Goal: Task Accomplishment & Management: Manage account settings

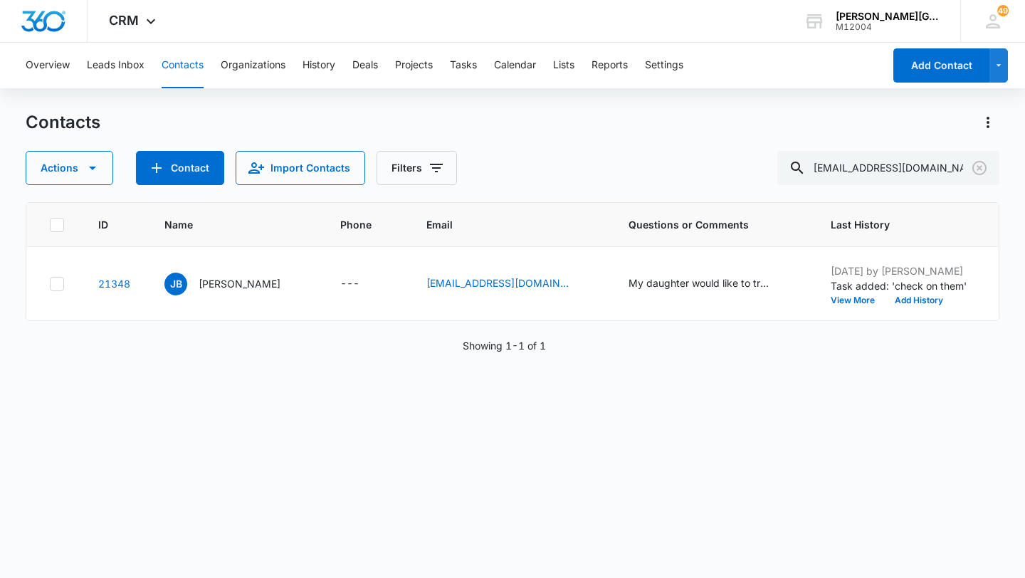
click at [231, 285] on p "Jill Balazs" at bounding box center [240, 283] width 82 height 15
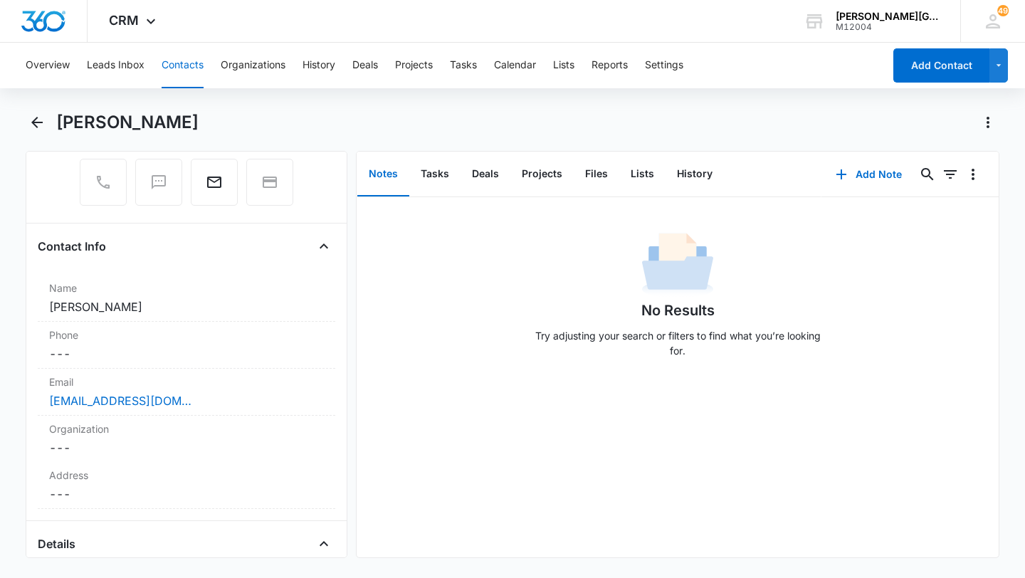
scroll to position [154, 0]
click at [152, 330] on label "Phone" at bounding box center [186, 337] width 275 height 15
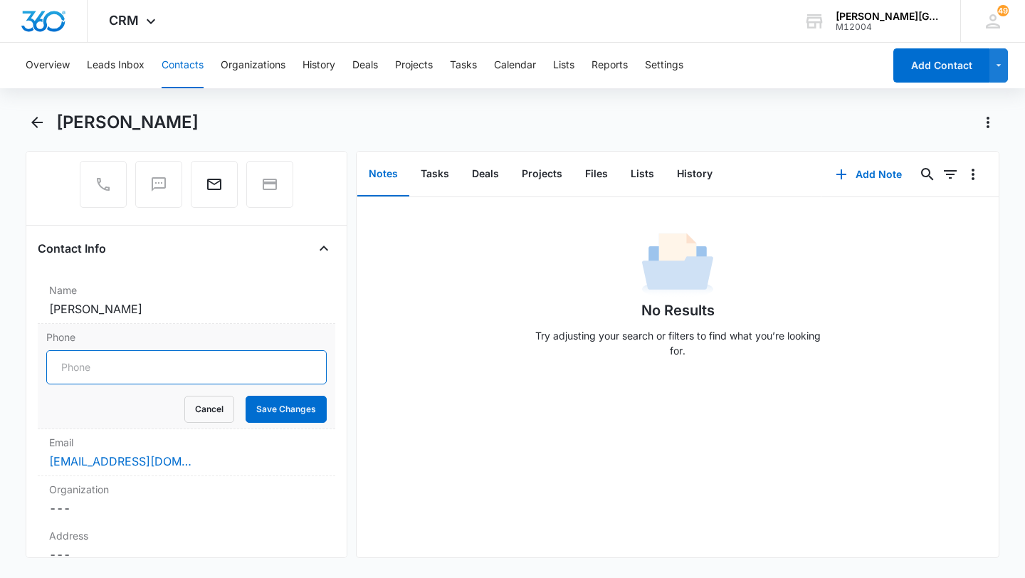
click at [125, 374] on input "Phone" at bounding box center [186, 367] width 280 height 34
paste input "(925) 804-0200"
type input "(925) 804-0200"
click at [268, 401] on button "Save Changes" at bounding box center [286, 409] width 81 height 27
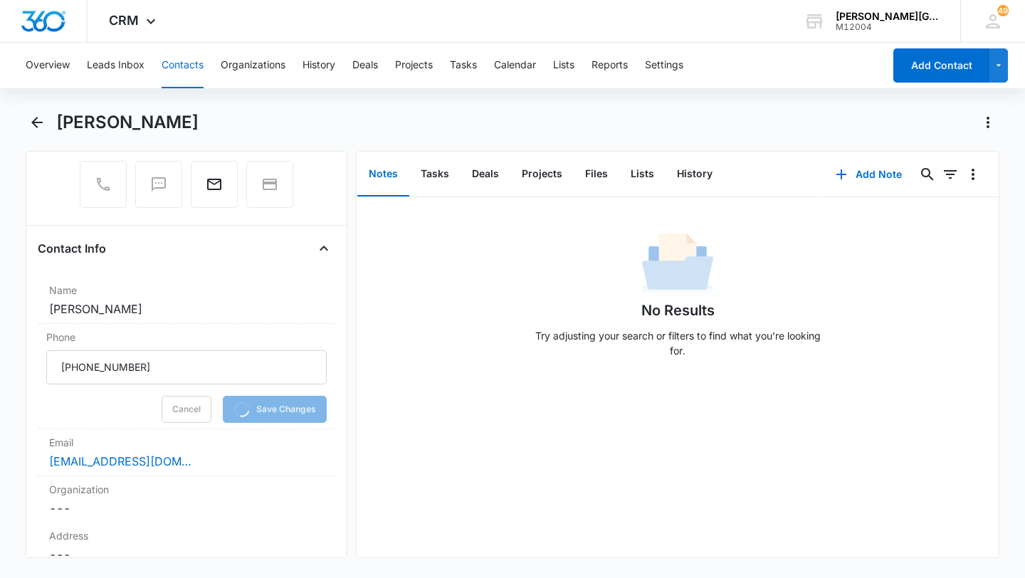
drag, startPoint x: 61, startPoint y: 129, endPoint x: 136, endPoint y: 130, distance: 74.7
click at [136, 130] on h1 "Jill Balazs" at bounding box center [127, 122] width 142 height 21
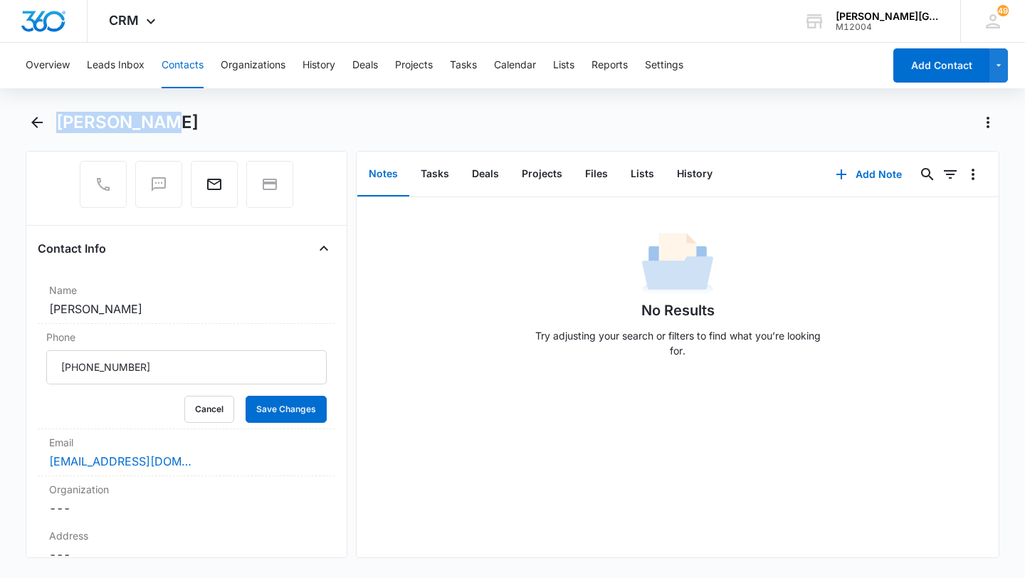
drag, startPoint x: 141, startPoint y: 129, endPoint x: 60, endPoint y: 129, distance: 81.1
click at [60, 129] on div "Jill Balazs" at bounding box center [527, 122] width 943 height 23
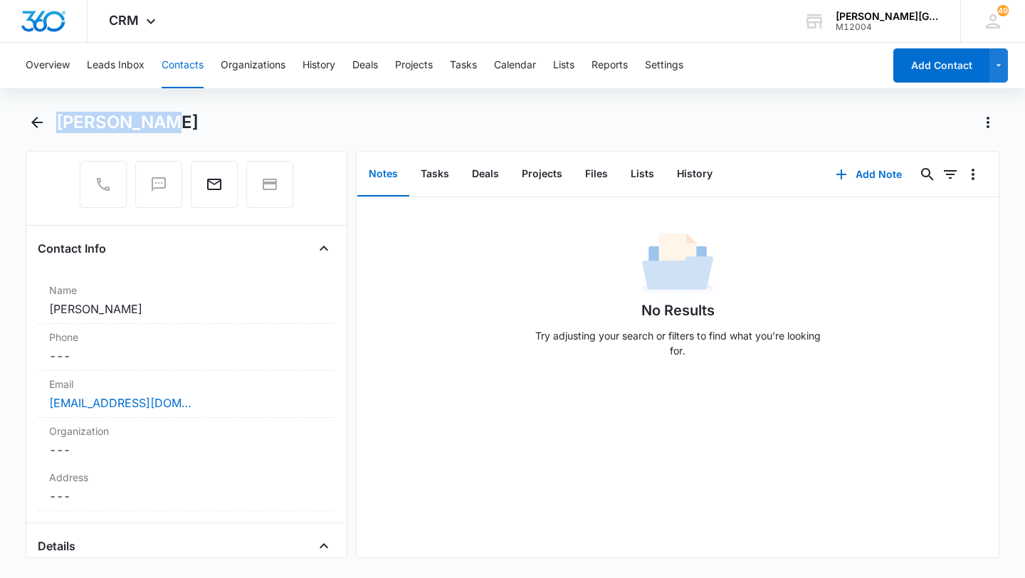
copy h1 "Jill Balazs"
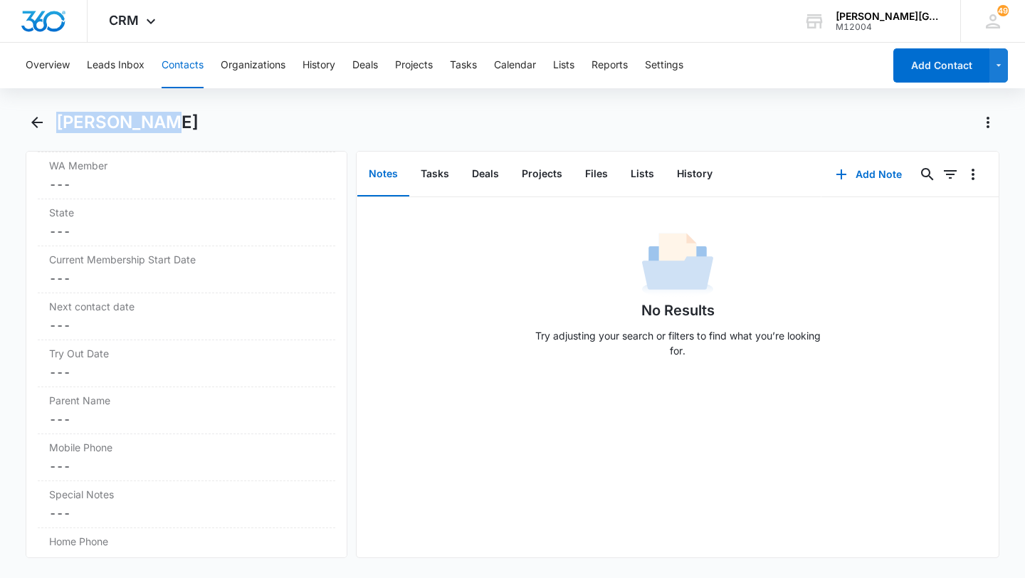
scroll to position [1196, 0]
click at [108, 348] on label "Parent Name" at bounding box center [186, 352] width 275 height 15
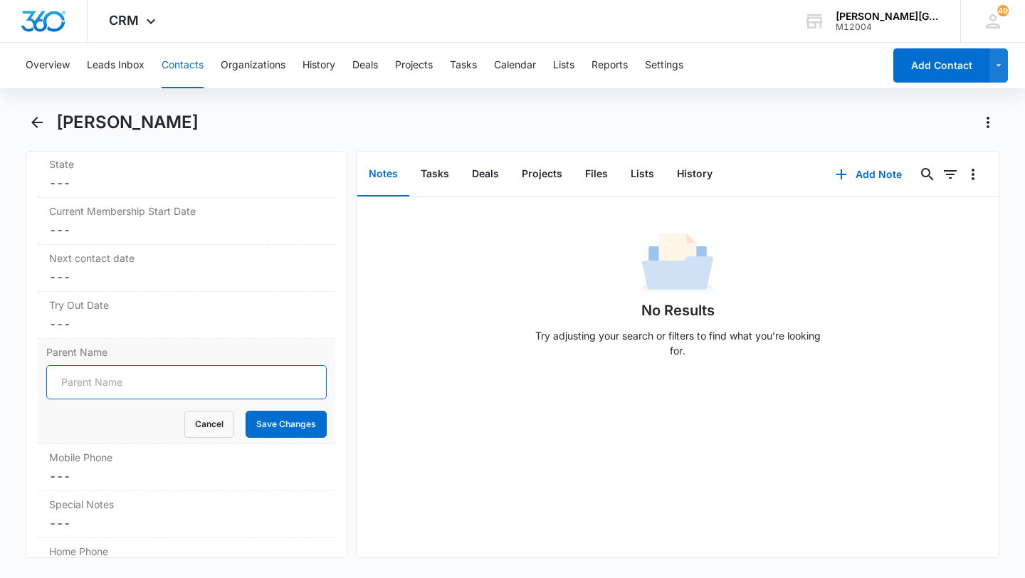
click at [105, 385] on input "Parent Name" at bounding box center [186, 382] width 280 height 34
paste input "Jill Balazs"
type input "Jill Balazs"
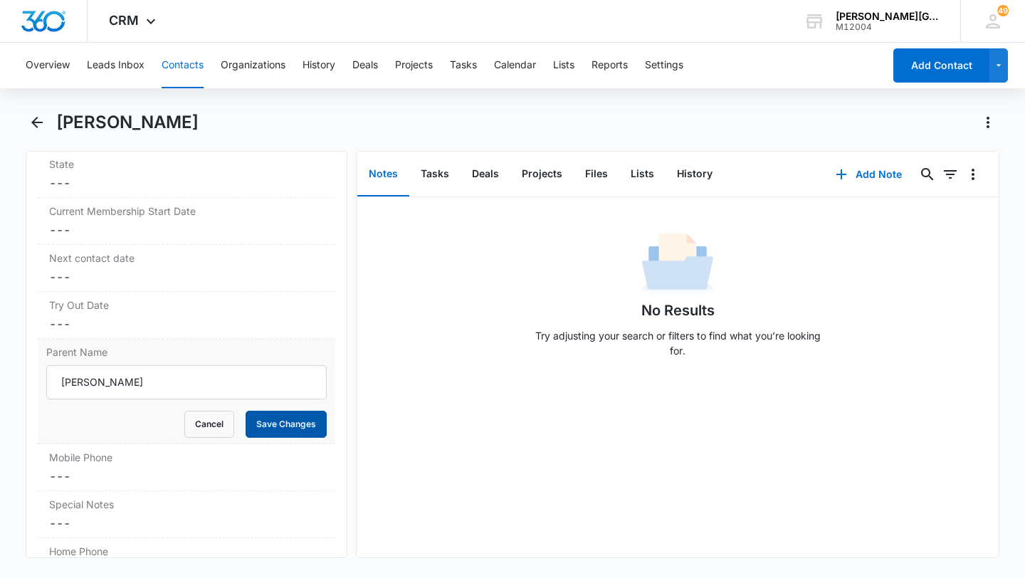
click at [263, 427] on button "Save Changes" at bounding box center [286, 424] width 81 height 27
click at [122, 295] on div "Try Out Date Cancel Save Changes ---" at bounding box center [187, 315] width 298 height 47
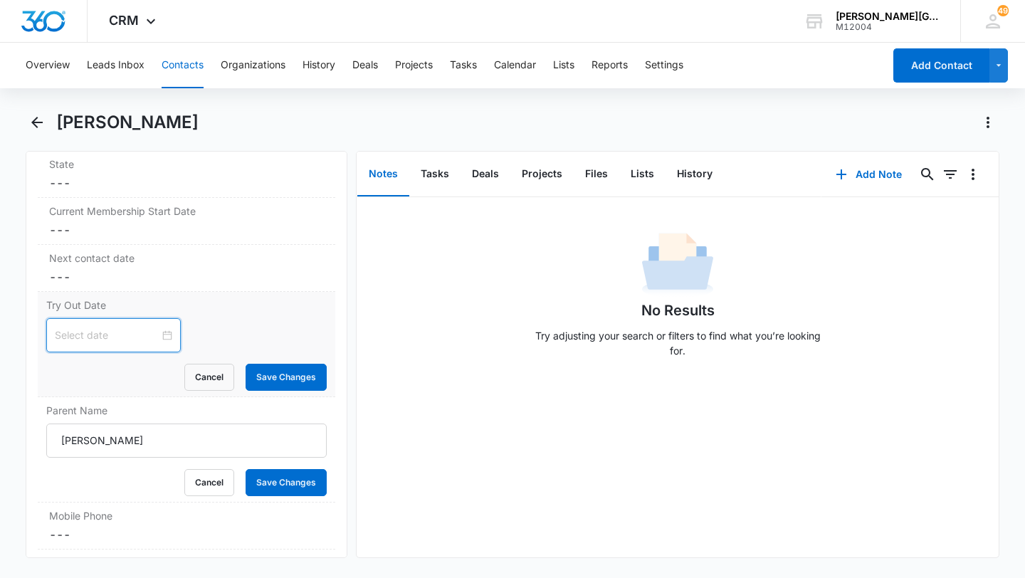
click at [90, 342] on input at bounding box center [107, 335] width 105 height 16
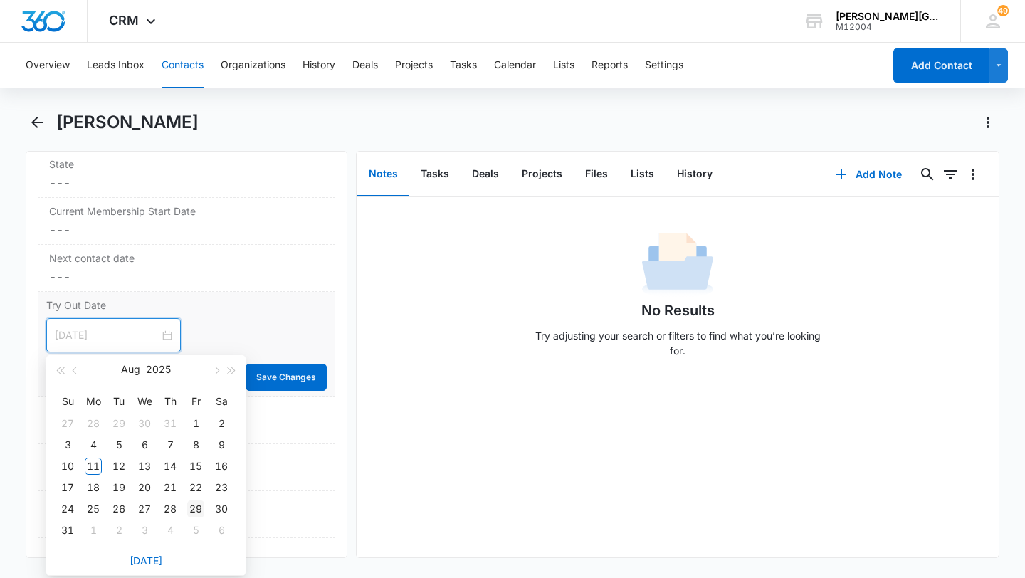
type input "Aug 29, 2025"
click at [193, 510] on div "29" at bounding box center [195, 508] width 17 height 17
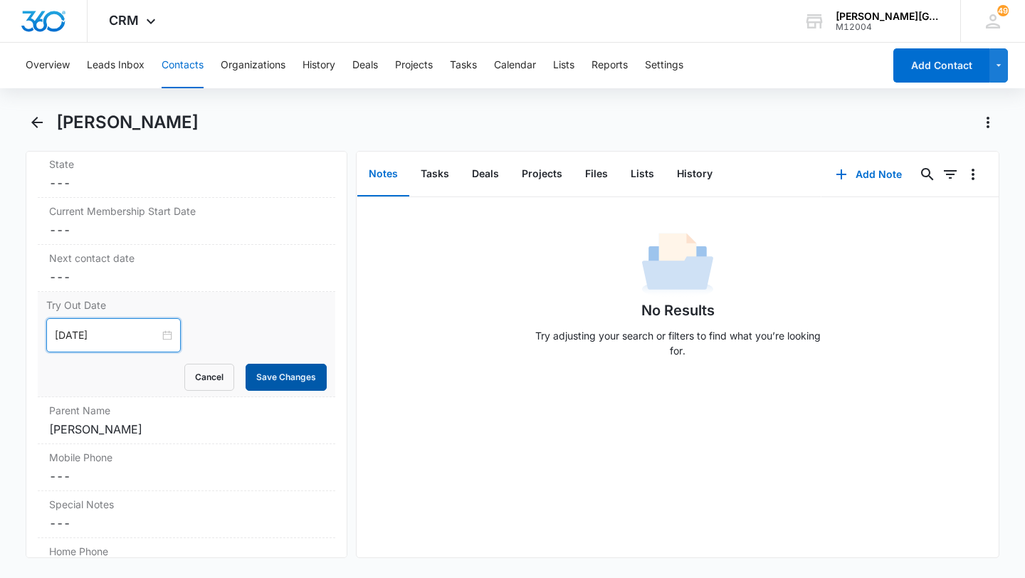
click at [277, 381] on button "Save Changes" at bounding box center [286, 377] width 81 height 27
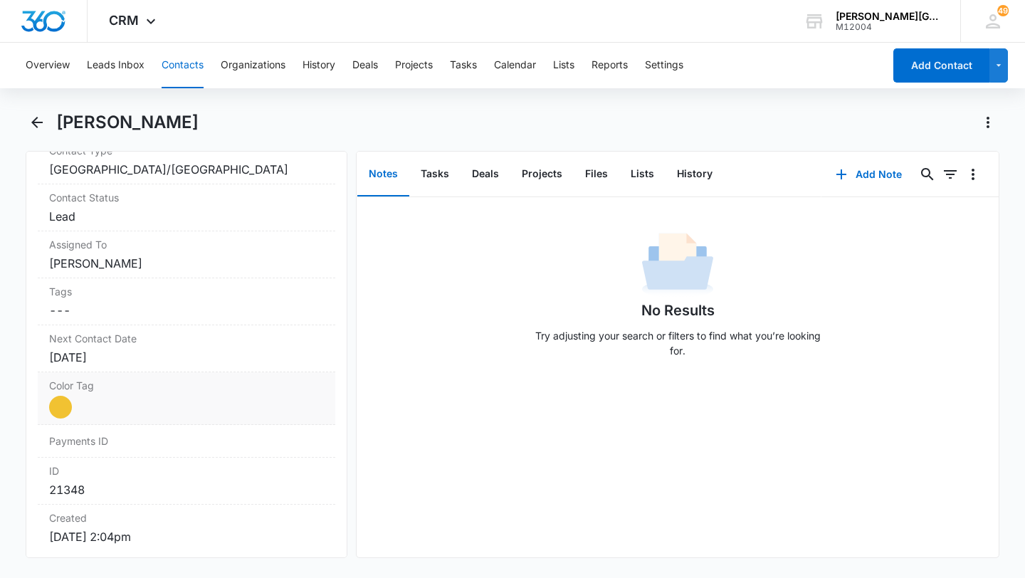
scroll to position [642, 0]
click at [105, 360] on div "Aug 4, 2025" at bounding box center [186, 353] width 275 height 17
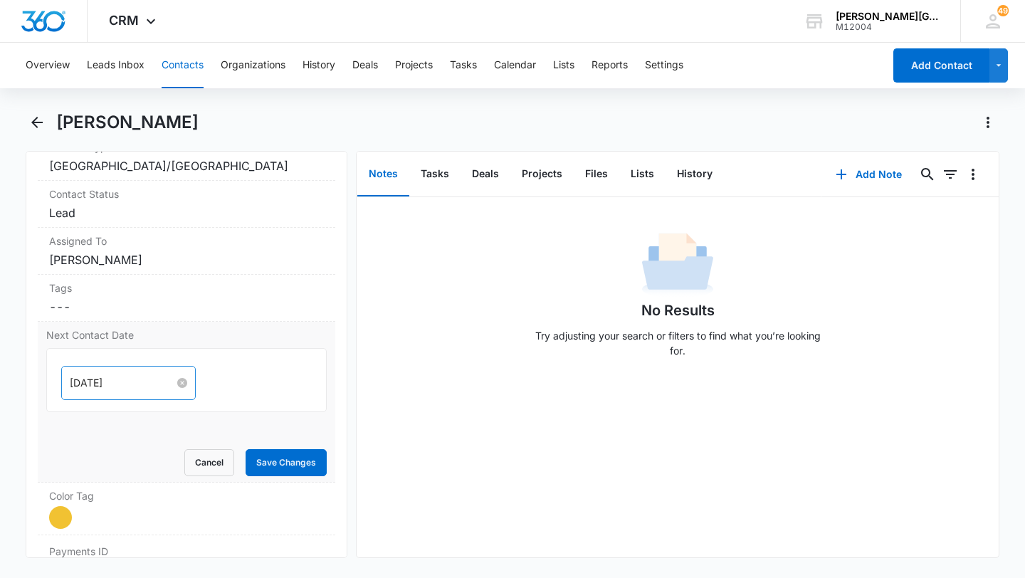
click at [97, 387] on input "Aug 4, 2025" at bounding box center [122, 383] width 105 height 16
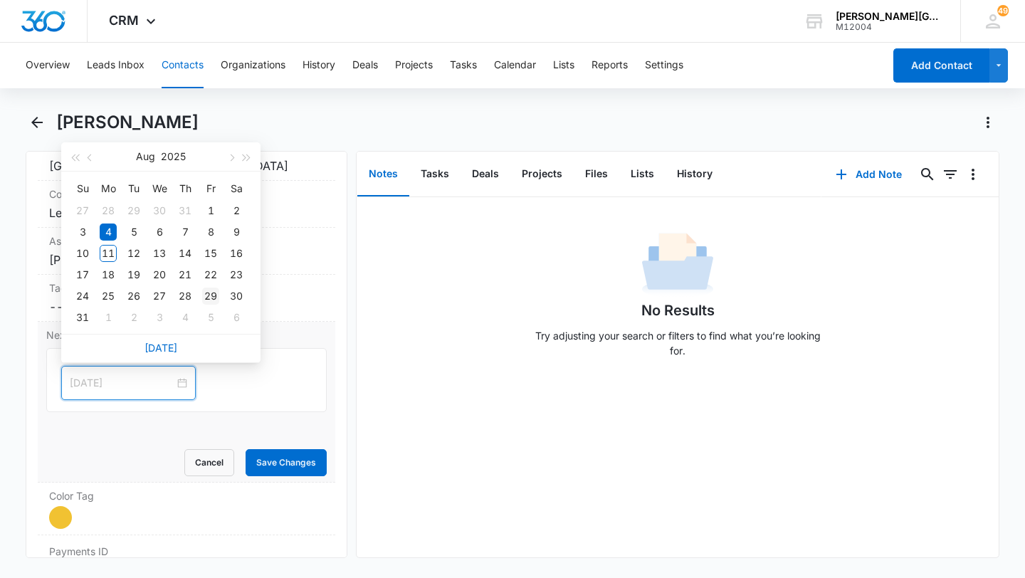
type input "Aug 29, 2025"
click at [211, 291] on div "29" at bounding box center [210, 296] width 17 height 17
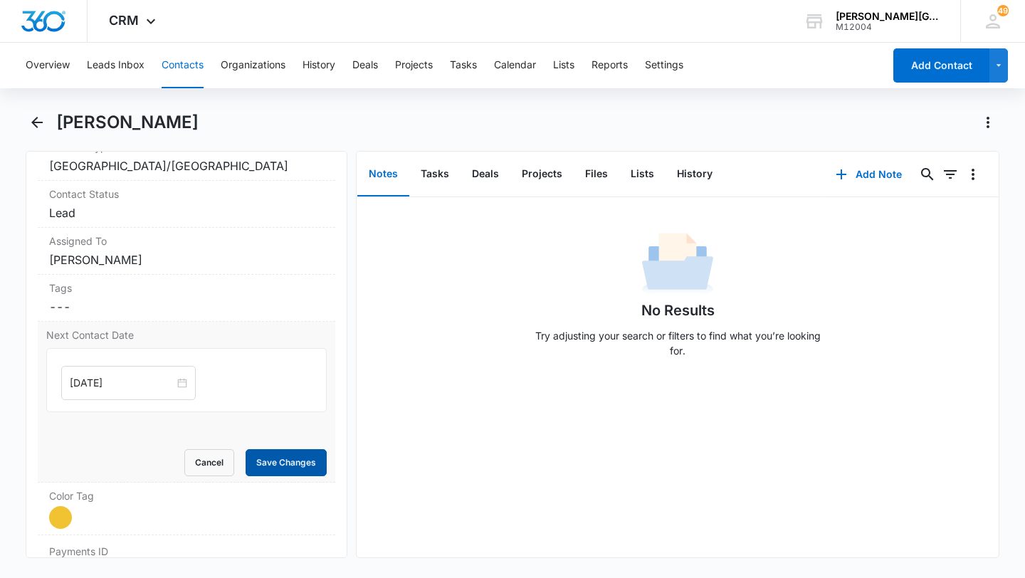
click at [259, 462] on button "Save Changes" at bounding box center [286, 462] width 81 height 27
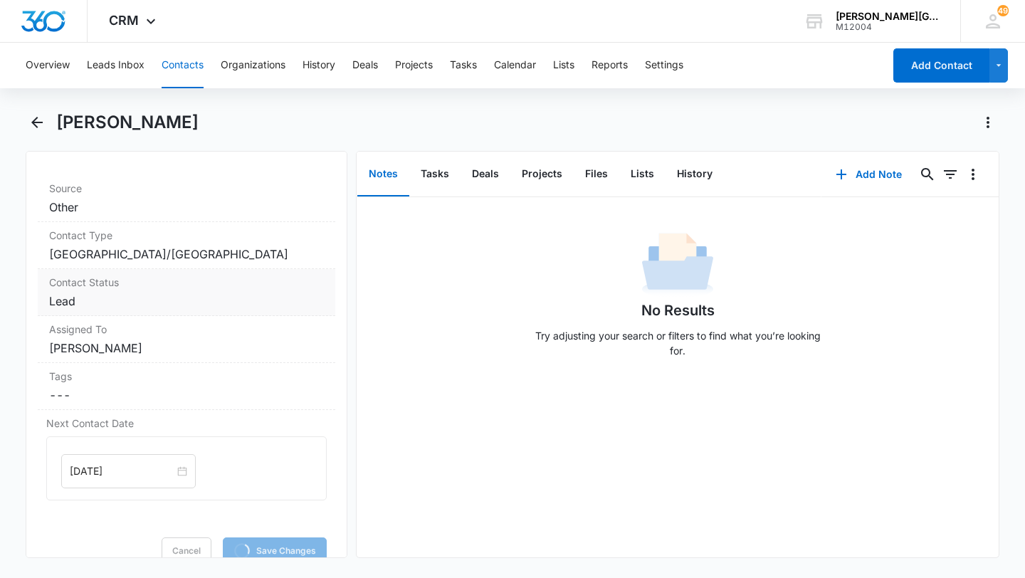
click at [171, 308] on dd "Cancel Save Changes Lead" at bounding box center [186, 301] width 275 height 17
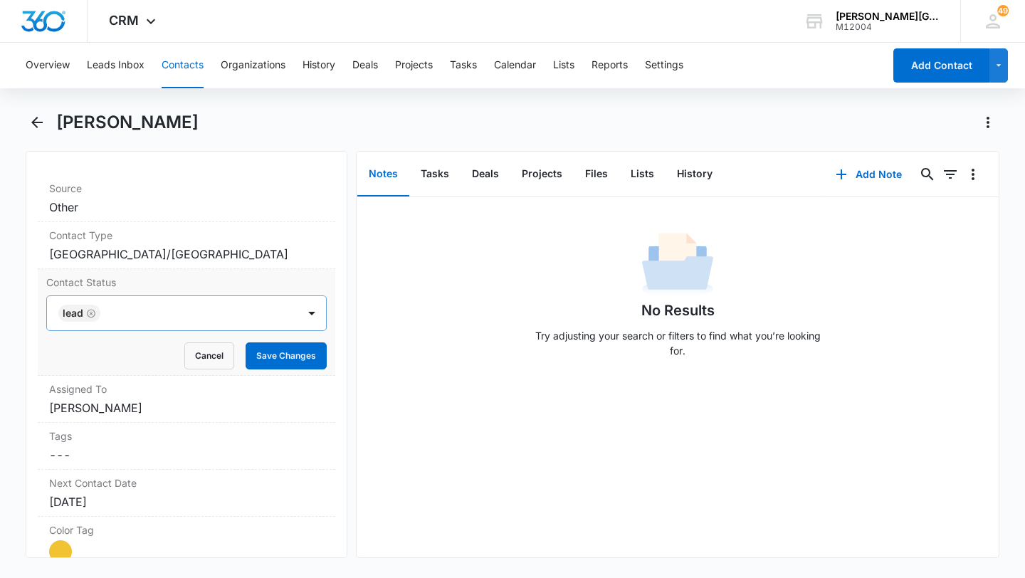
click at [90, 310] on icon "Remove Lead" at bounding box center [91, 313] width 10 height 11
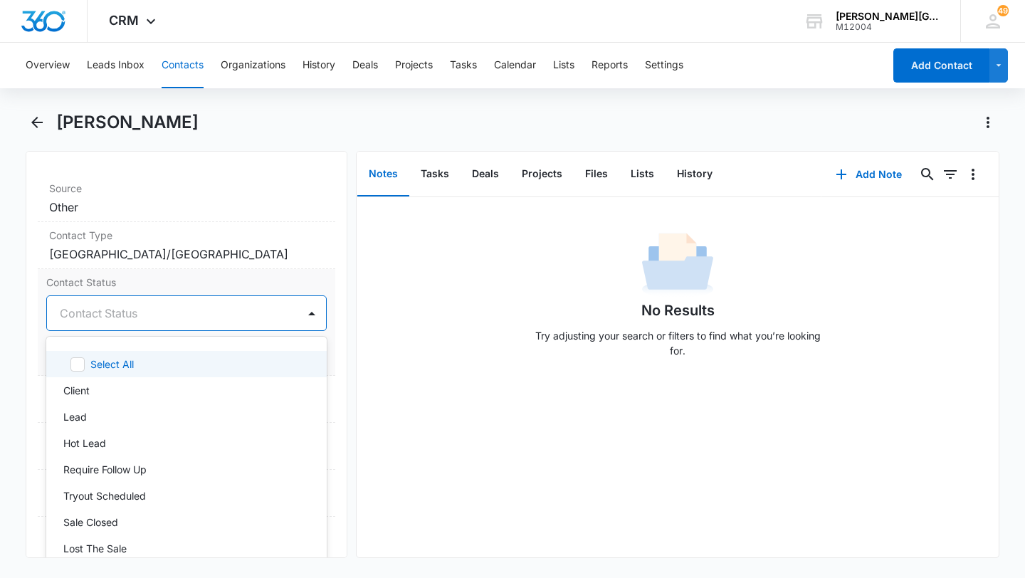
click at [92, 315] on div at bounding box center [169, 313] width 219 height 20
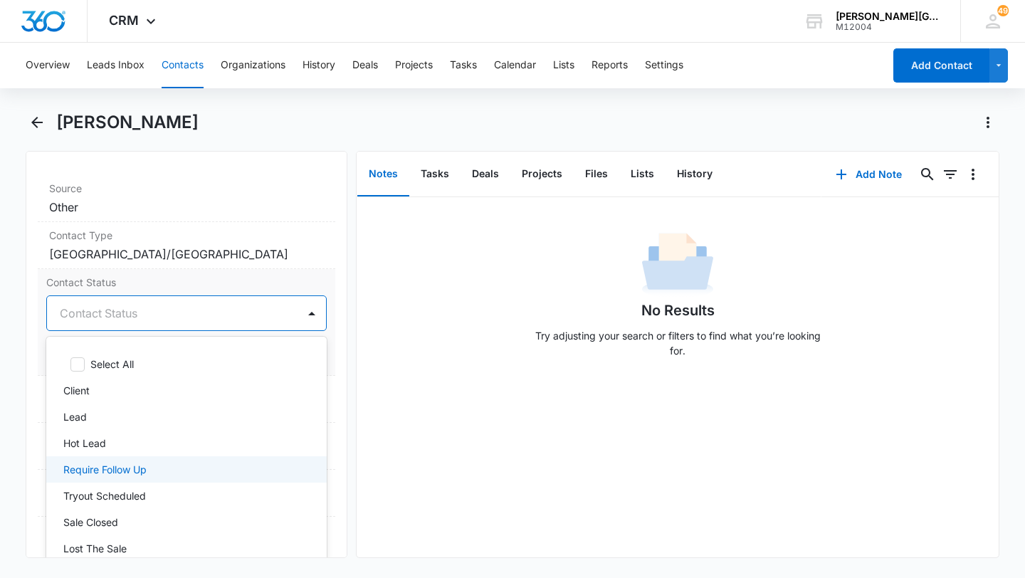
click at [86, 466] on p "Require Follow Up" at bounding box center [104, 469] width 83 height 15
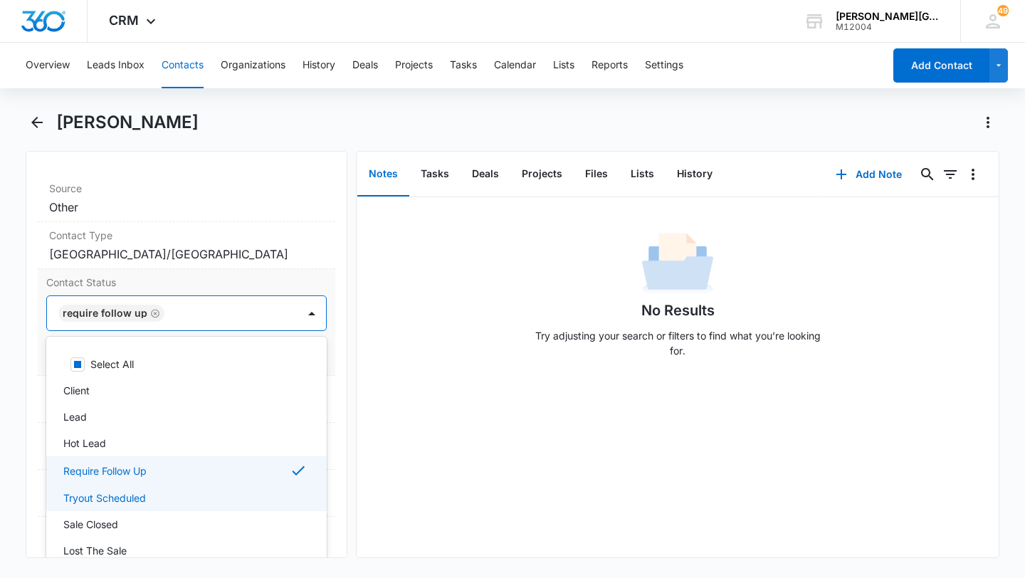
click at [86, 488] on div "Tryout Scheduled" at bounding box center [186, 498] width 280 height 26
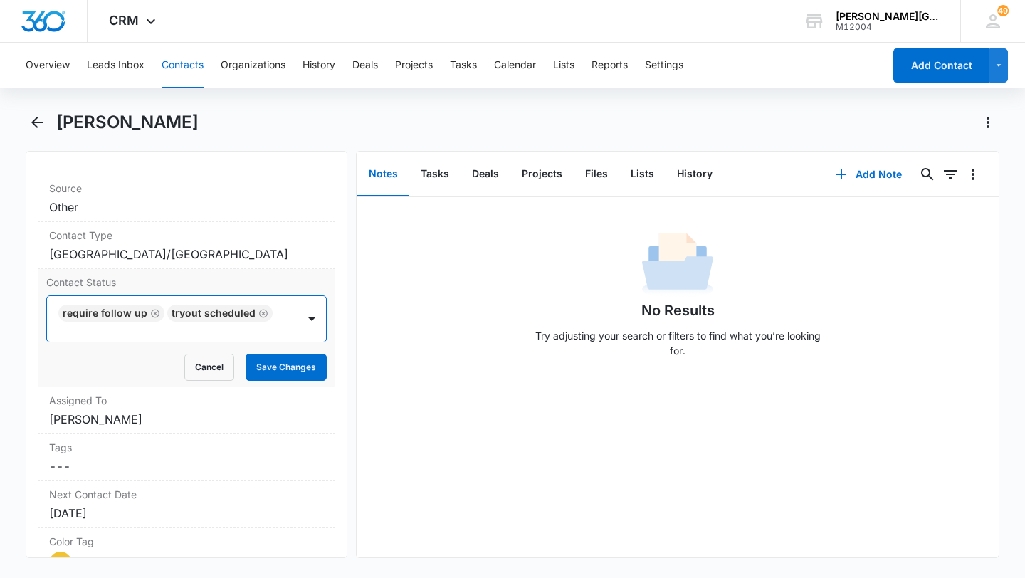
click at [279, 318] on div "Require Follow Up Tryout Scheduled" at bounding box center [172, 319] width 251 height 46
click at [283, 354] on button "Save Changes" at bounding box center [286, 367] width 81 height 27
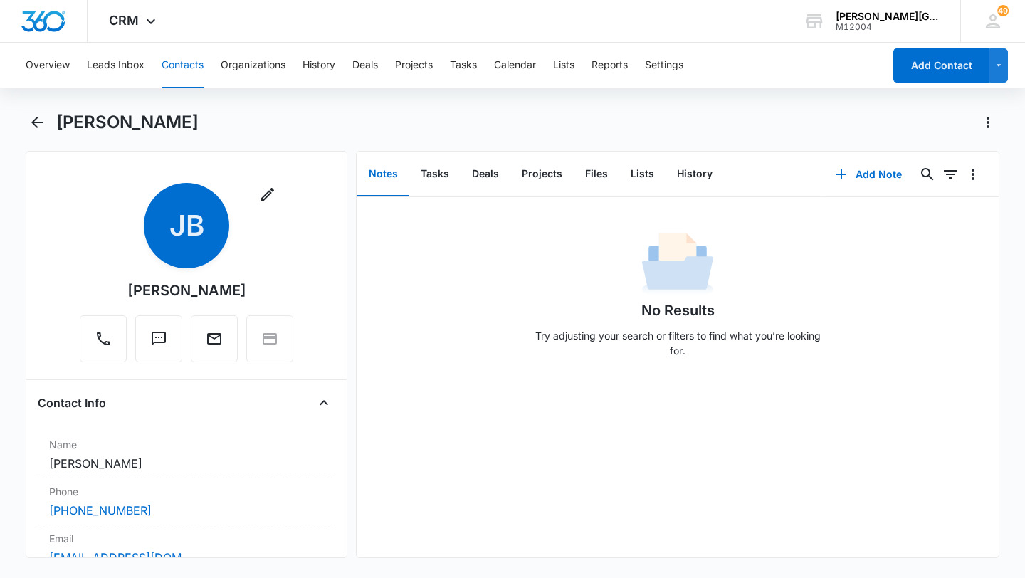
scroll to position [159, 0]
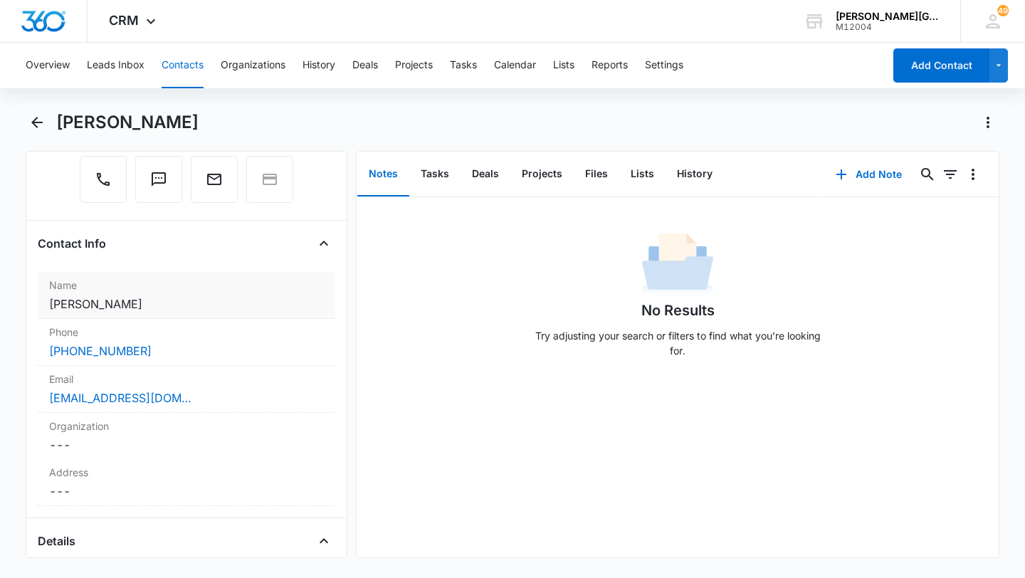
click at [150, 285] on label "Name" at bounding box center [186, 285] width 275 height 15
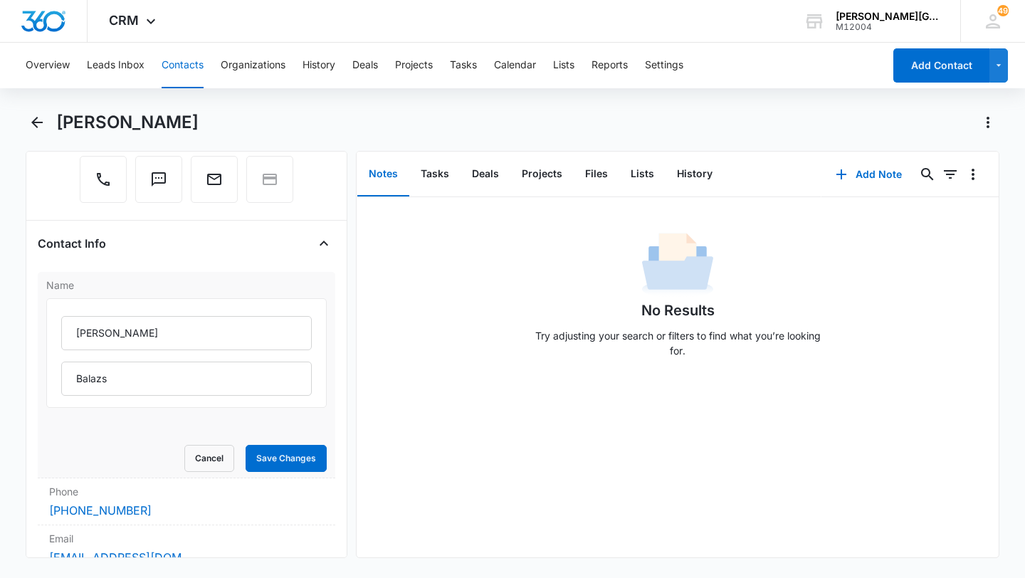
click at [154, 315] on div "Jill Balazs" at bounding box center [186, 353] width 280 height 110
click at [145, 332] on input "Jill" at bounding box center [186, 333] width 251 height 34
paste input "Meirabella"
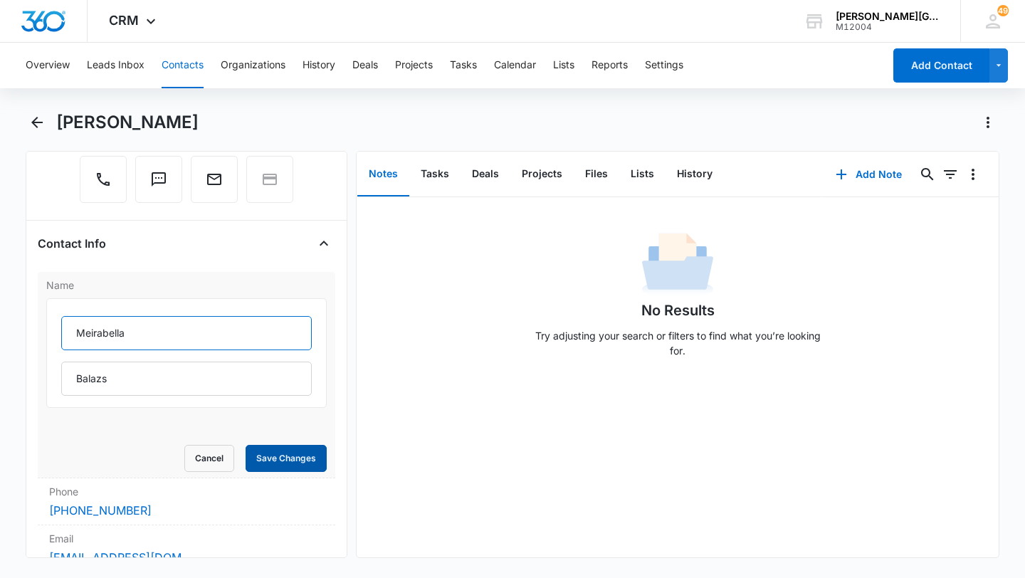
type input "Meirabella"
click at [292, 464] on button "Save Changes" at bounding box center [286, 458] width 81 height 27
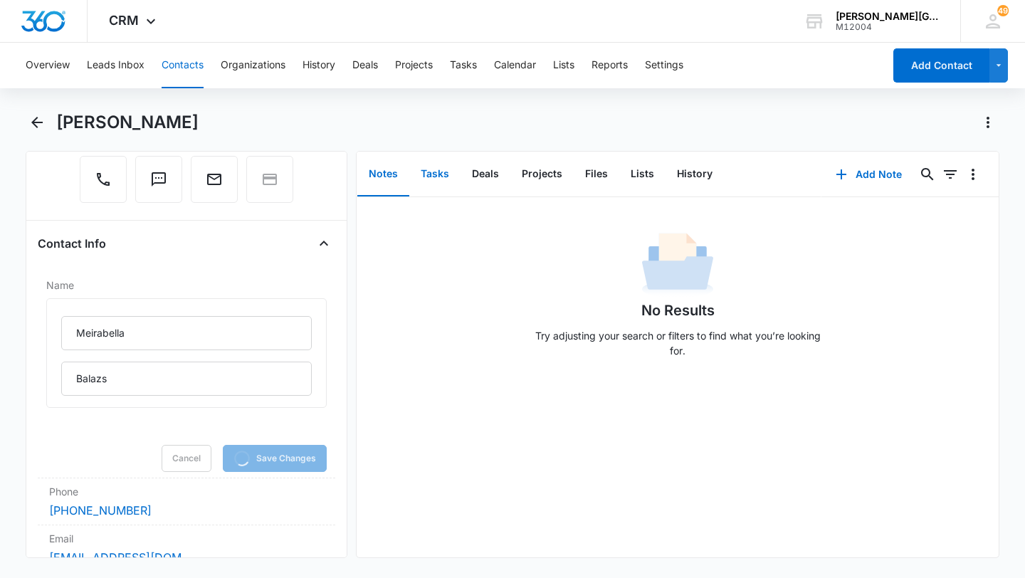
click at [426, 179] on button "Tasks" at bounding box center [434, 174] width 51 height 44
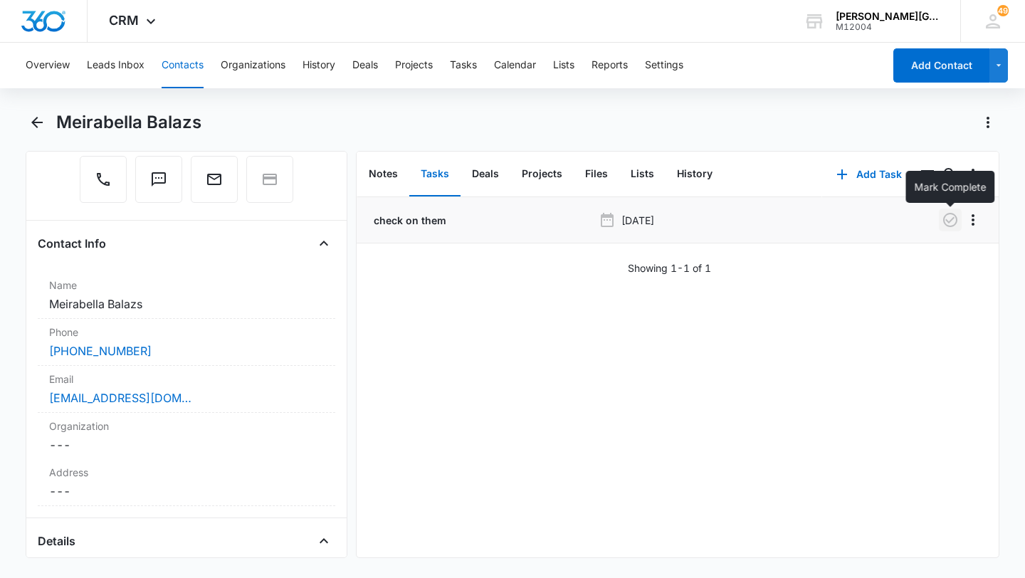
click at [943, 221] on icon "button" at bounding box center [950, 220] width 14 height 14
click at [680, 163] on button "History" at bounding box center [695, 174] width 58 height 44
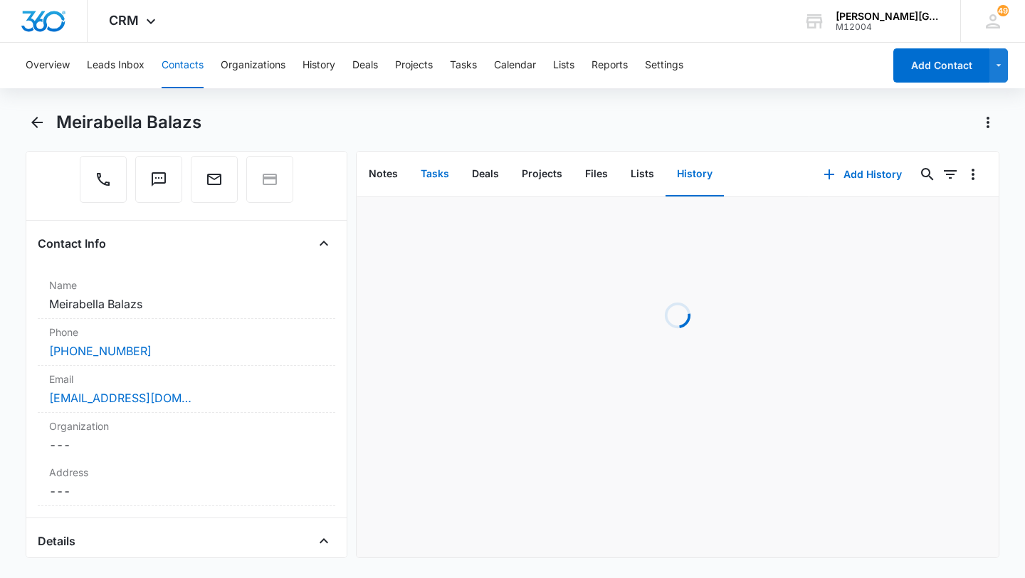
click at [429, 174] on button "Tasks" at bounding box center [434, 174] width 51 height 44
click at [865, 180] on button "Add Task" at bounding box center [869, 174] width 94 height 34
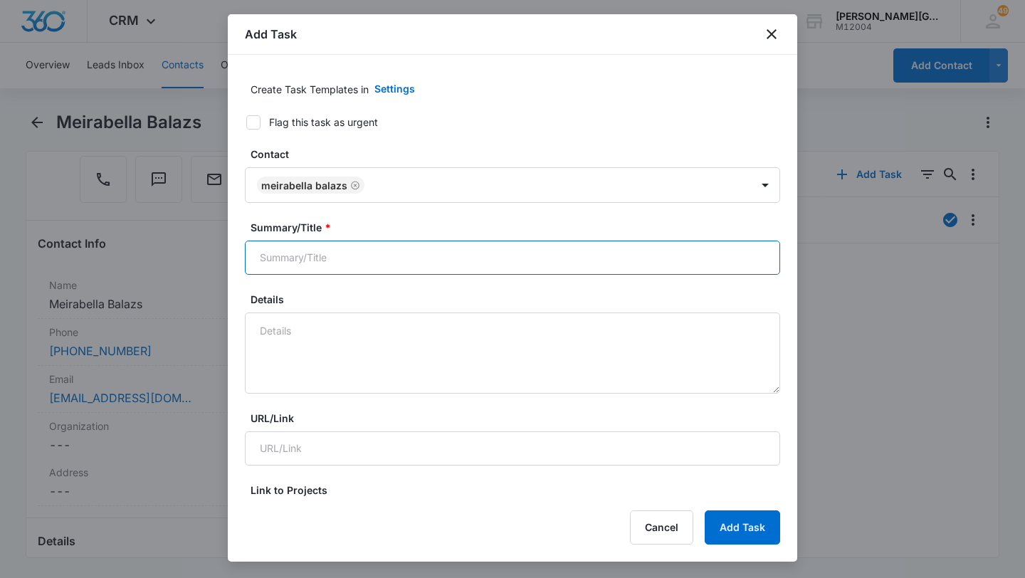
click at [301, 270] on input "Summary/Title *" at bounding box center [512, 258] width 535 height 34
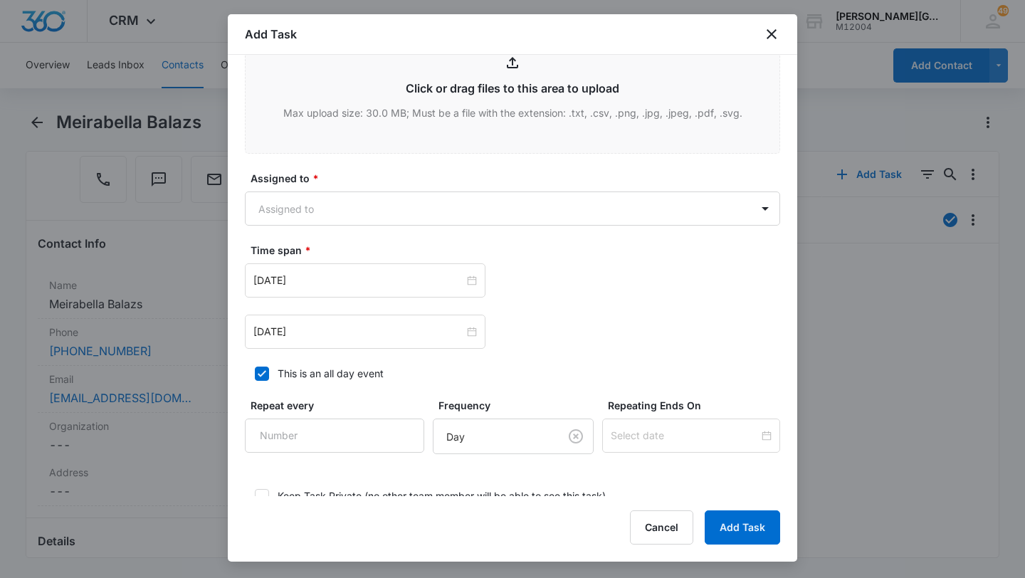
scroll to position [682, 0]
type input "follow up"
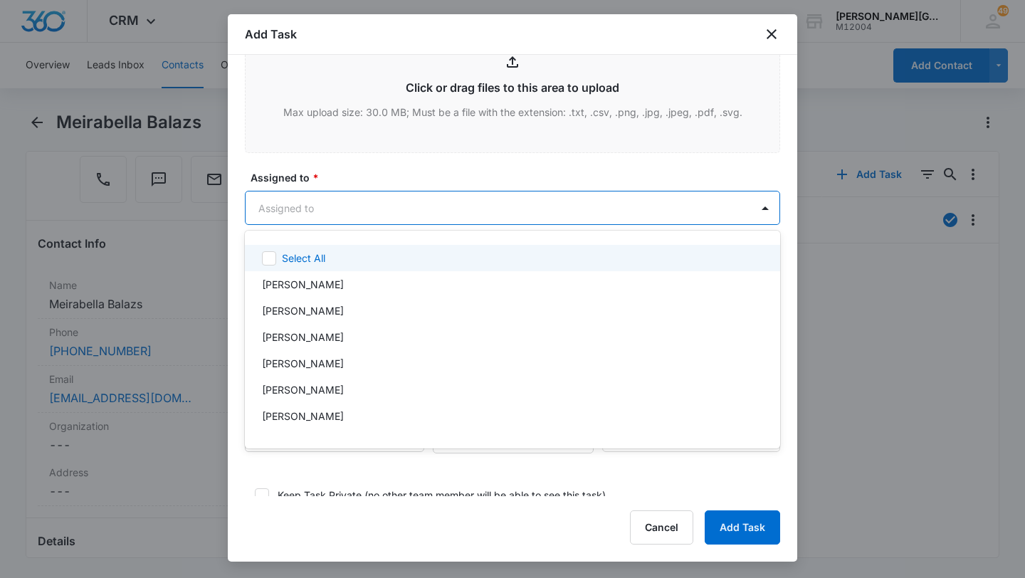
click at [342, 200] on body "CRM Apps Reputation Websites Forms CRM Email Social Shop Payments POS Content A…" at bounding box center [512, 289] width 1025 height 578
type input "eli"
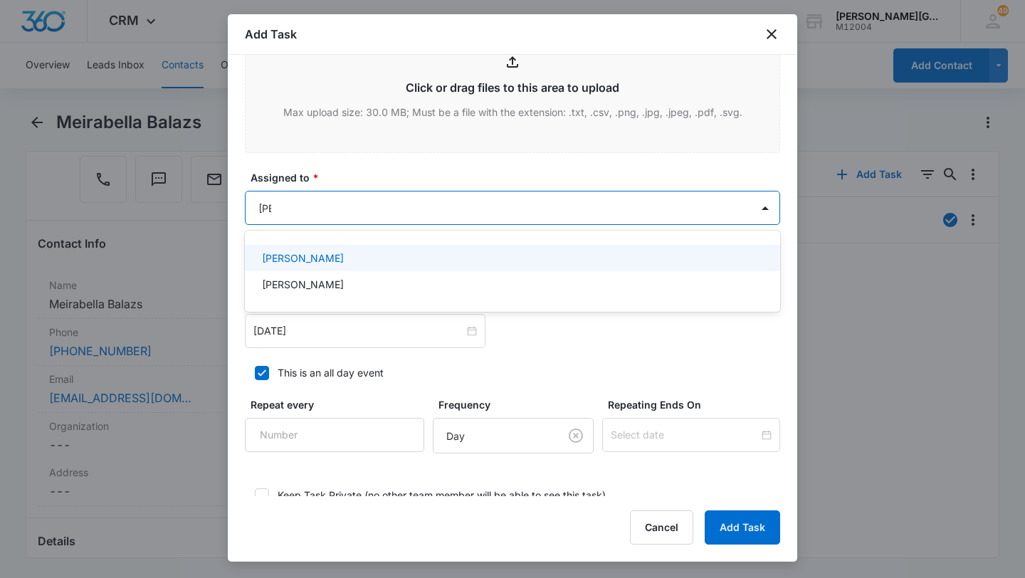
click at [317, 264] on p "[PERSON_NAME]" at bounding box center [303, 258] width 82 height 15
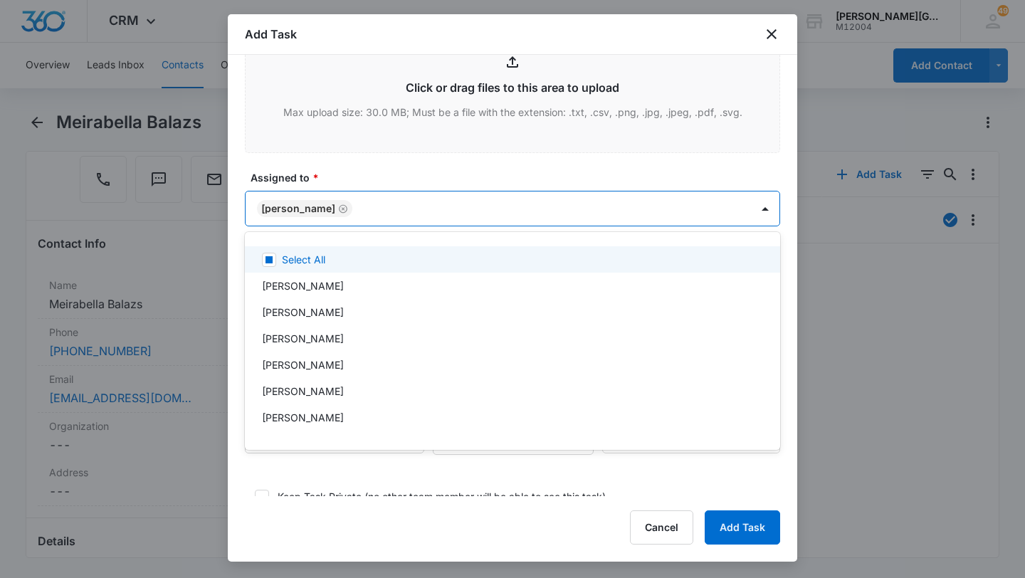
click at [321, 206] on div at bounding box center [512, 289] width 1025 height 578
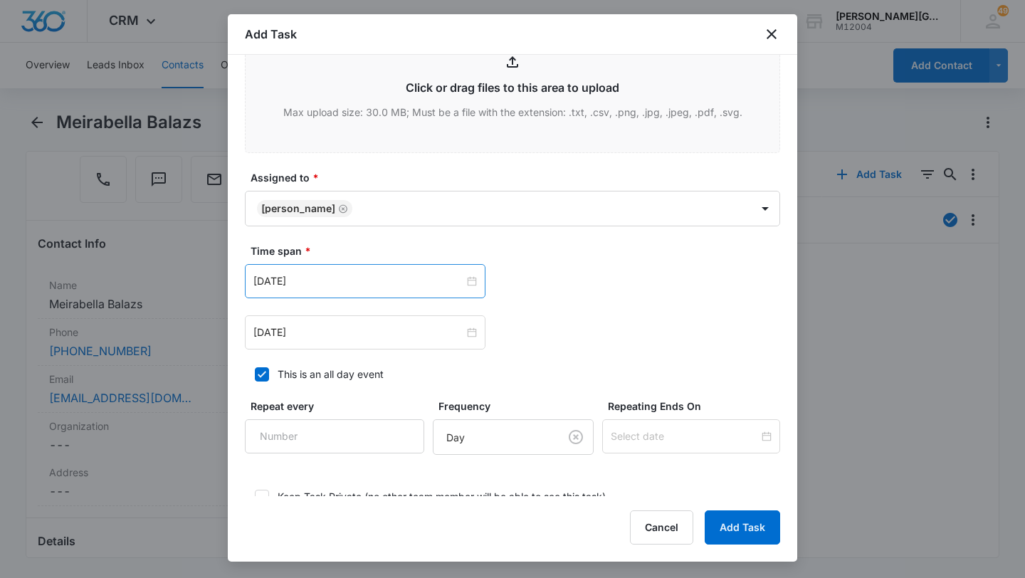
click at [305, 293] on div "Aug 11, 2025" at bounding box center [365, 281] width 241 height 34
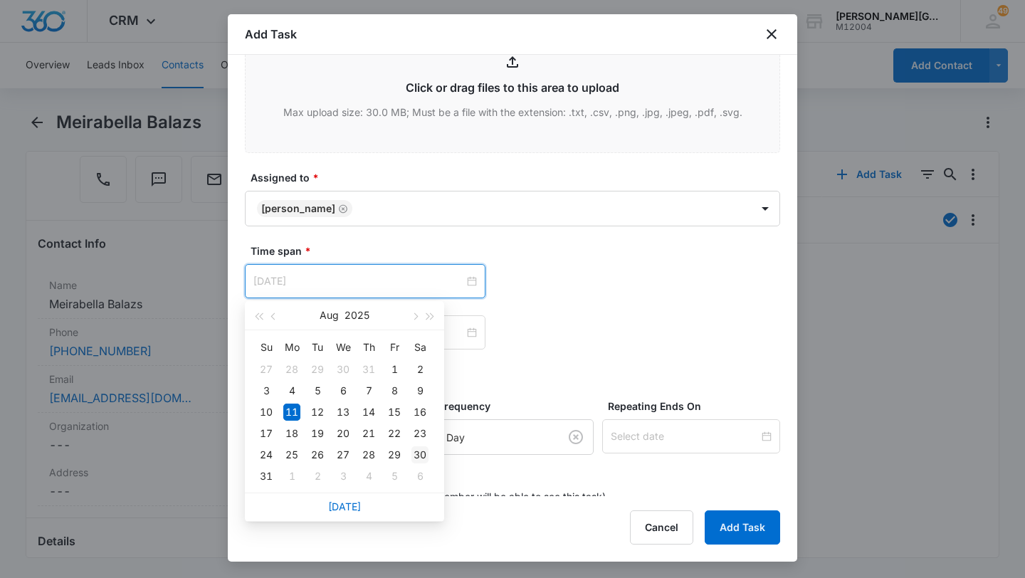
type input "Aug 30, 2025"
click at [418, 453] on div "30" at bounding box center [419, 454] width 17 height 17
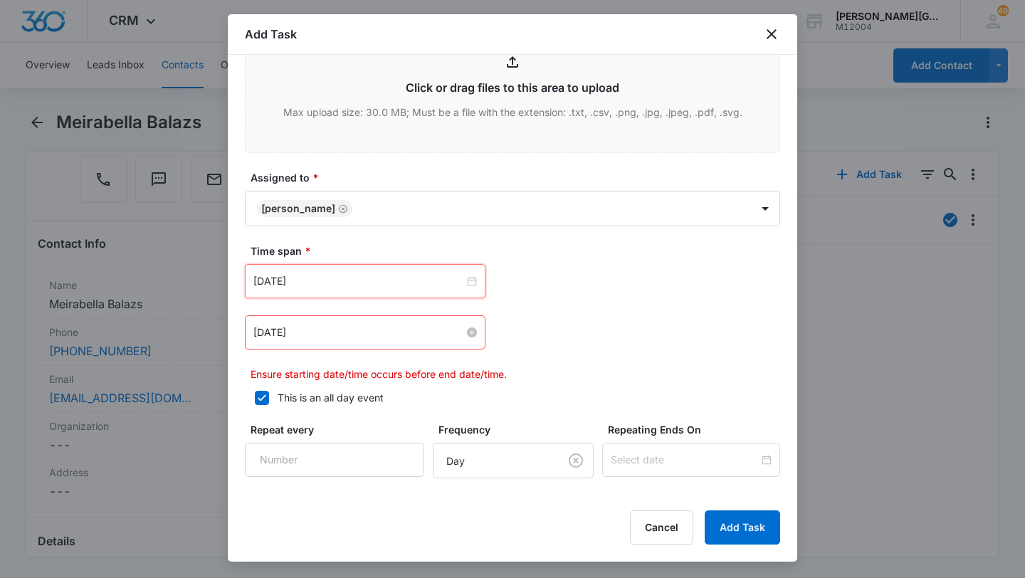
click at [331, 332] on input "Aug 11, 2025" at bounding box center [358, 333] width 211 height 16
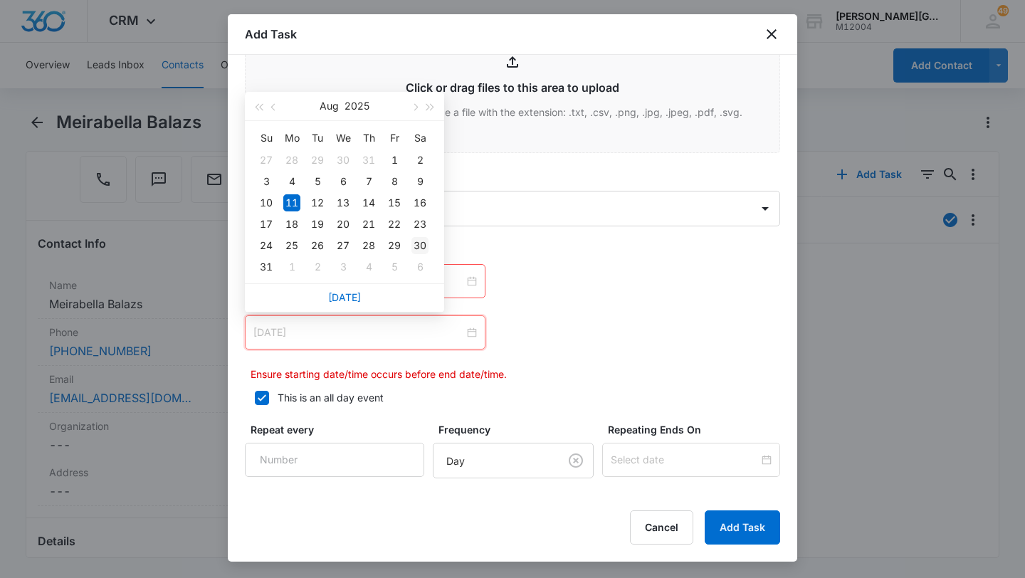
type input "Aug 30, 2025"
click at [421, 244] on div "30" at bounding box center [419, 245] width 17 height 17
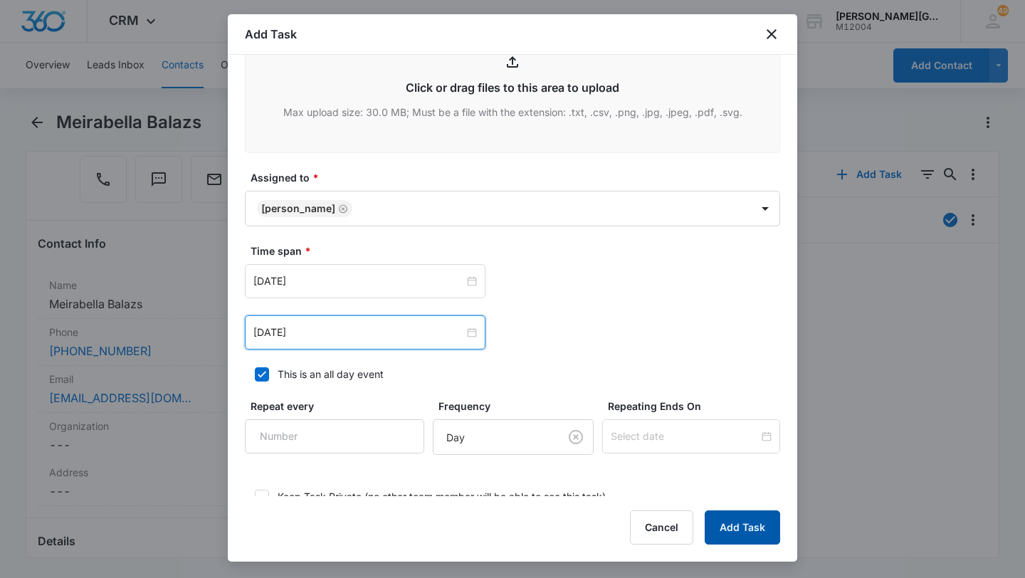
click at [723, 526] on button "Add Task" at bounding box center [742, 527] width 75 height 34
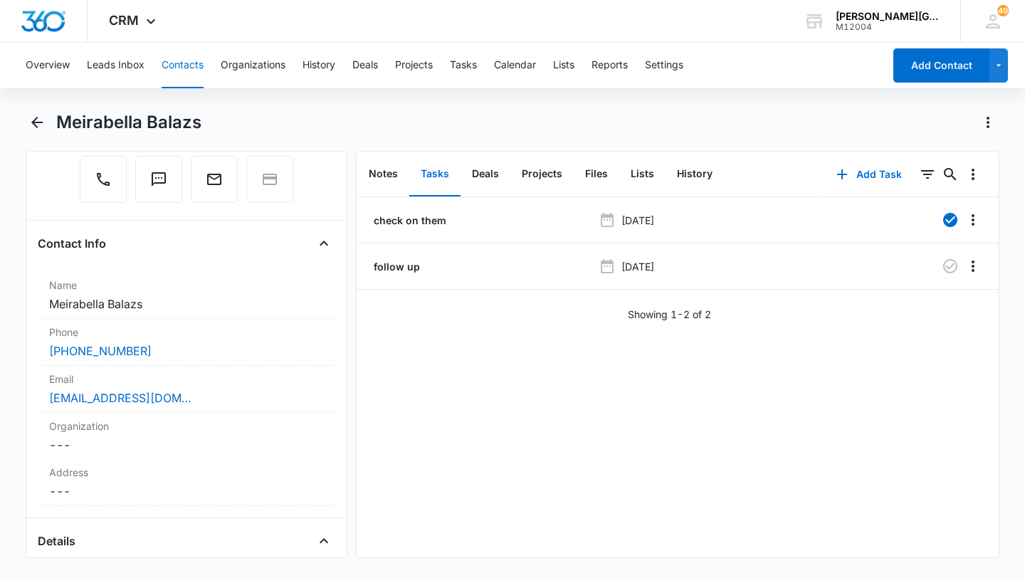
click at [201, 68] on button "Contacts" at bounding box center [183, 66] width 42 height 46
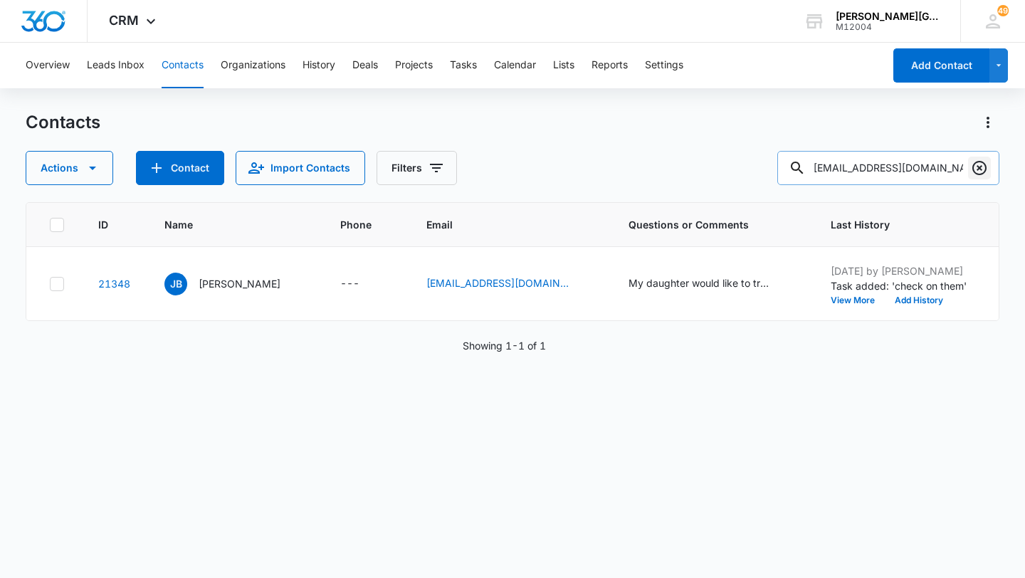
click at [982, 164] on icon "Clear" at bounding box center [979, 167] width 17 height 17
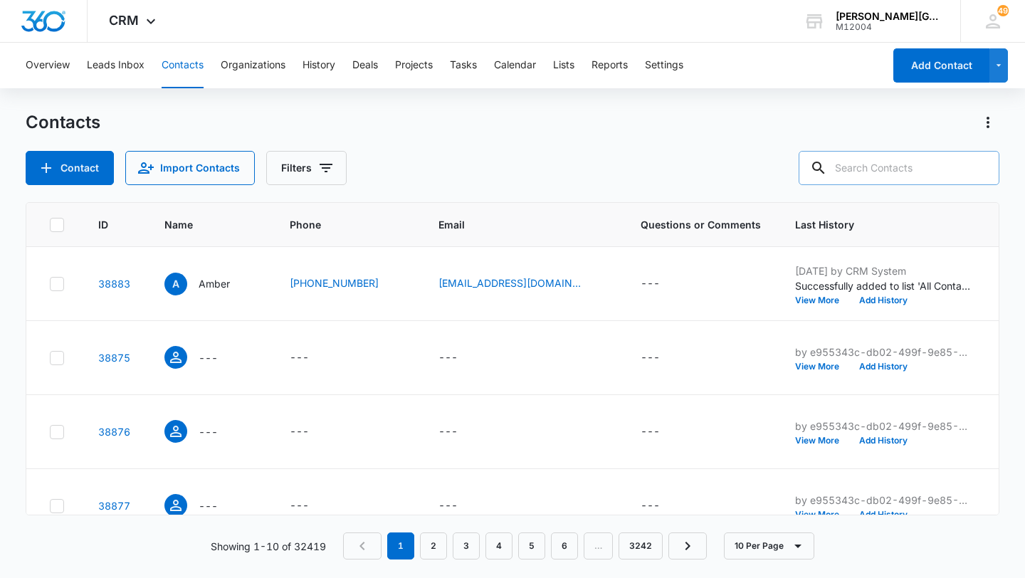
paste input "sonjaoutila@gmail.com"
type input "sonjaoutila@gmail.com"
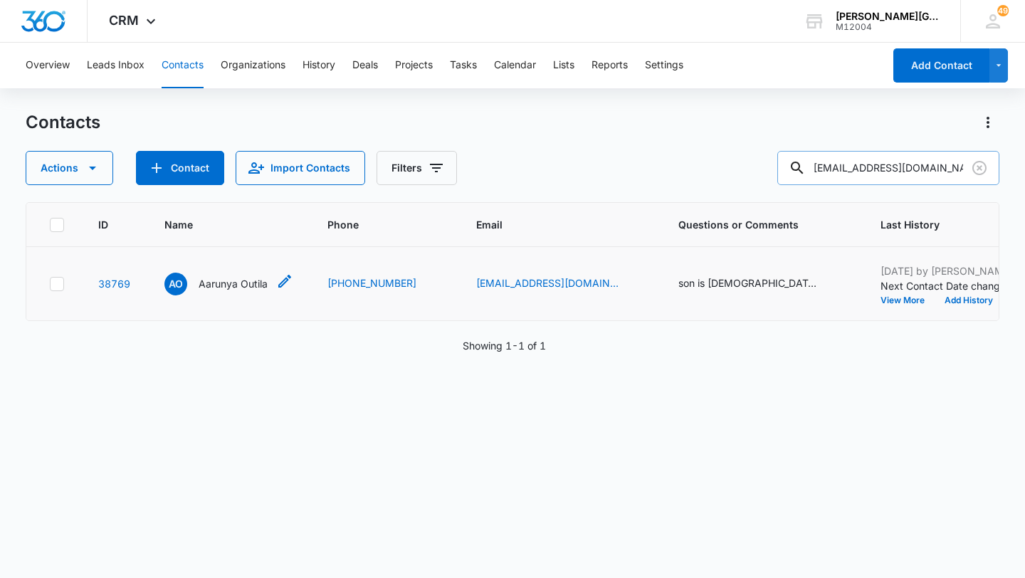
click at [227, 285] on p "Aarunya Outila" at bounding box center [233, 283] width 69 height 15
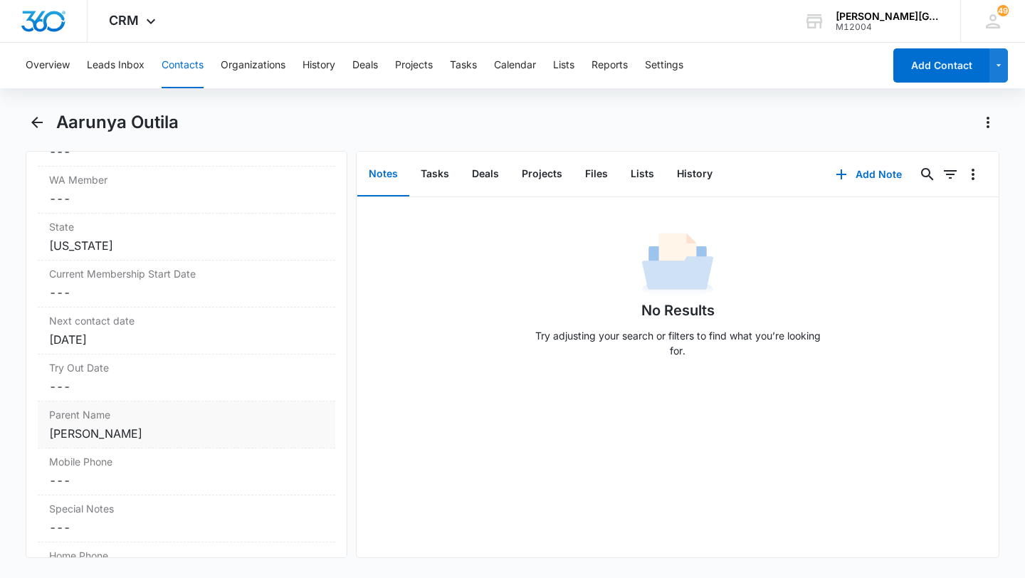
scroll to position [1260, 0]
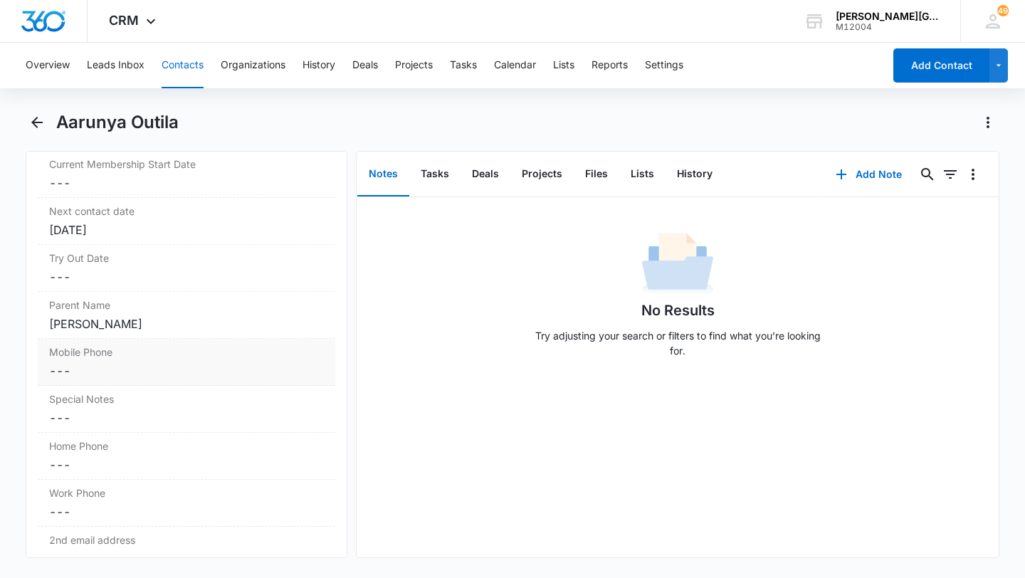
click at [120, 369] on dd "Cancel Save Changes ---" at bounding box center [186, 370] width 275 height 17
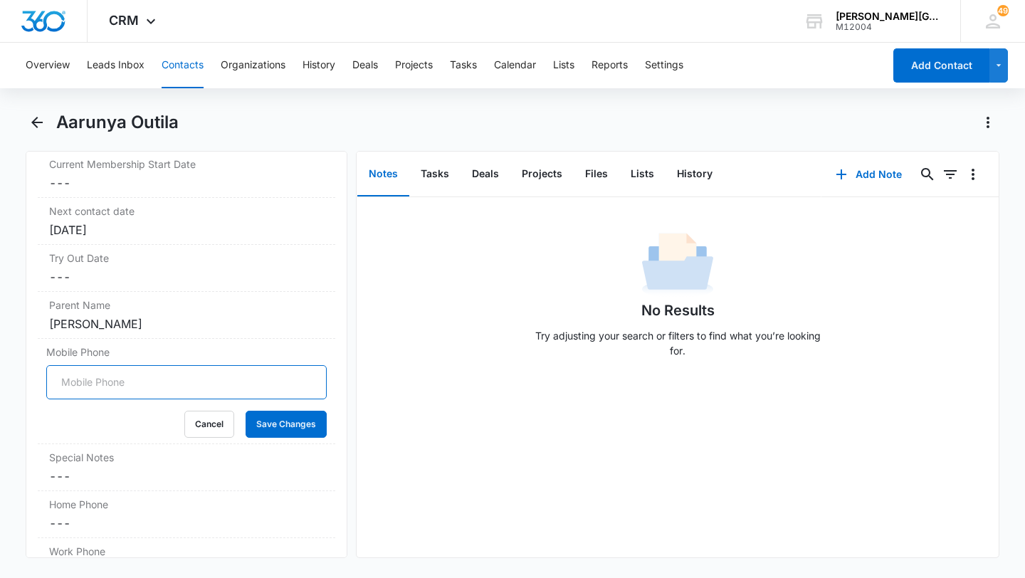
click at [110, 392] on input "Mobile Phone" at bounding box center [186, 382] width 280 height 34
click at [73, 383] on input "Mobile Phone" at bounding box center [186, 382] width 280 height 34
type input "(650) 210-6526"
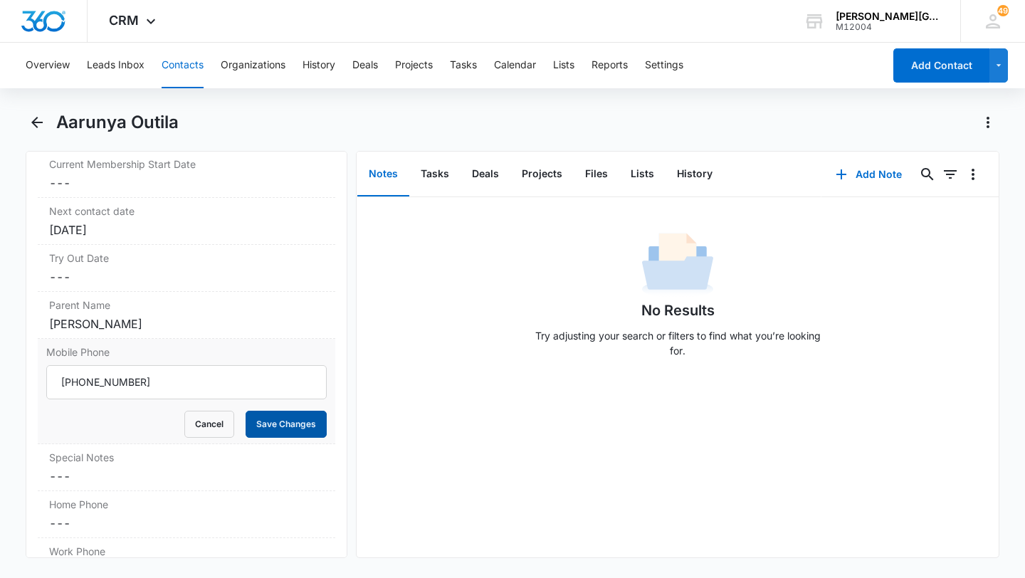
click at [266, 425] on button "Save Changes" at bounding box center [286, 424] width 81 height 27
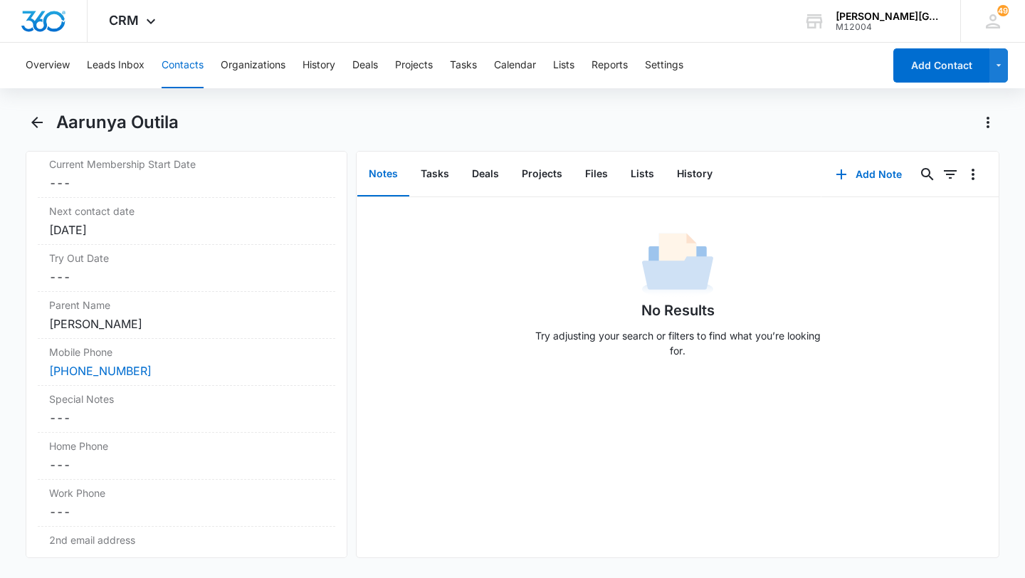
click at [182, 66] on button "Contacts" at bounding box center [183, 66] width 42 height 46
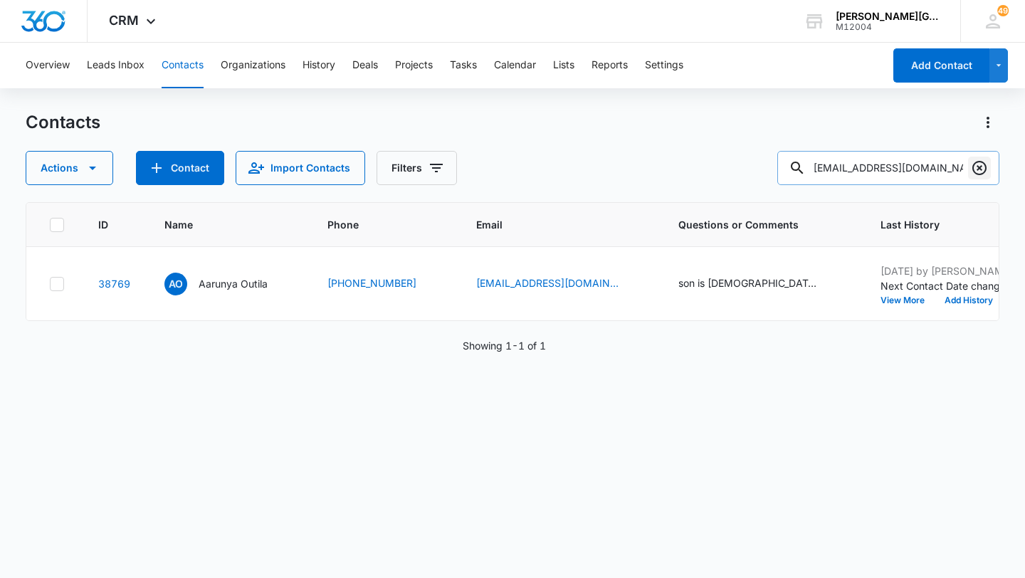
click at [977, 177] on button "Clear" at bounding box center [979, 168] width 23 height 23
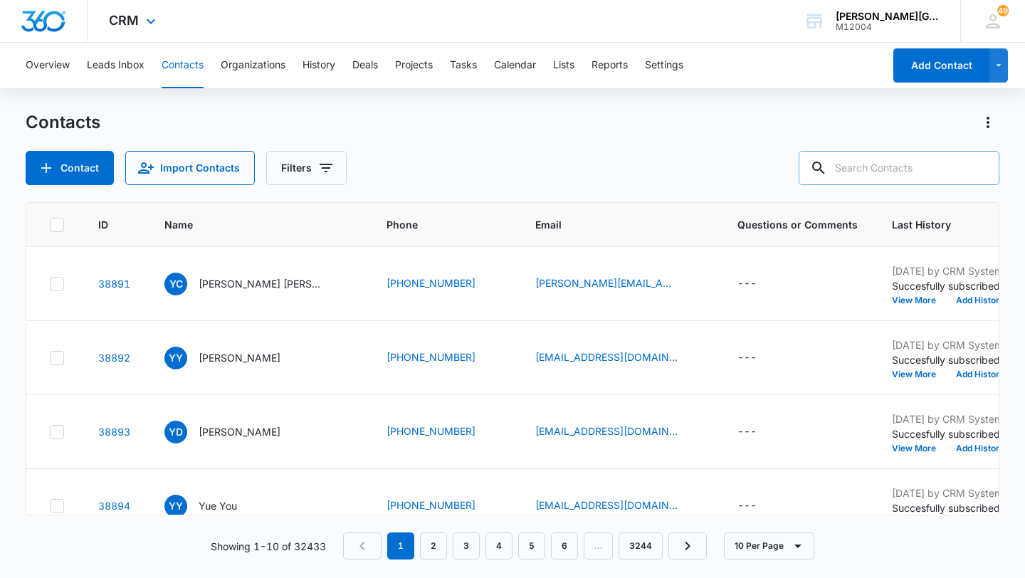
click at [126, 30] on div "CRM Apps Reputation Websites Forms CRM Email Social Shop Payments POS Content A…" at bounding box center [134, 21] width 93 height 42
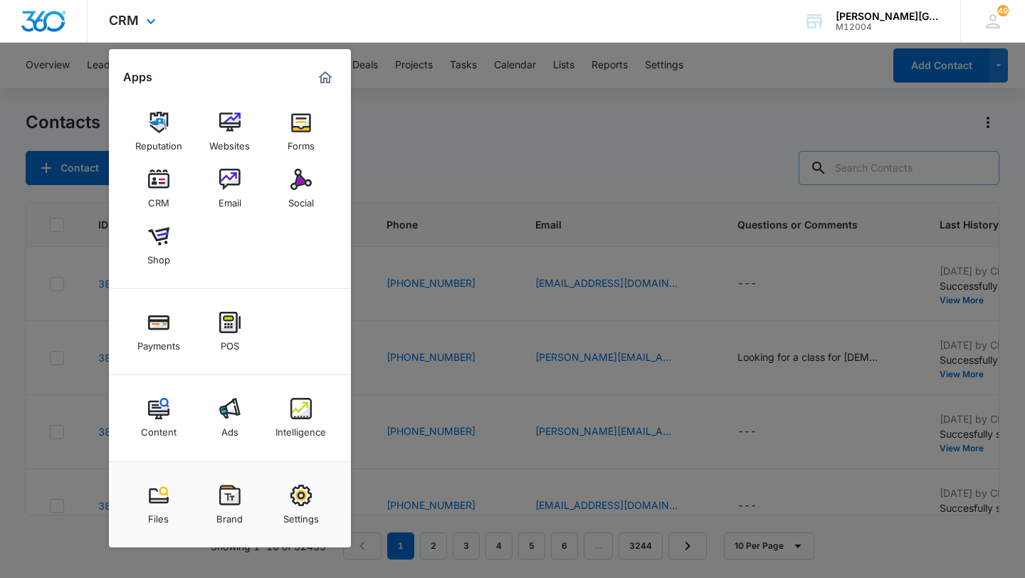
click at [236, 22] on div "CRM Apps Reputation Websites Forms CRM Email Social Shop Payments POS Content A…" at bounding box center [512, 21] width 1025 height 43
click at [241, 0] on div "CRM Apps Reputation Websites Forms CRM Email Social Shop Payments POS Content A…" at bounding box center [512, 21] width 1025 height 43
click at [156, 199] on div "CRM" at bounding box center [158, 199] width 21 height 19
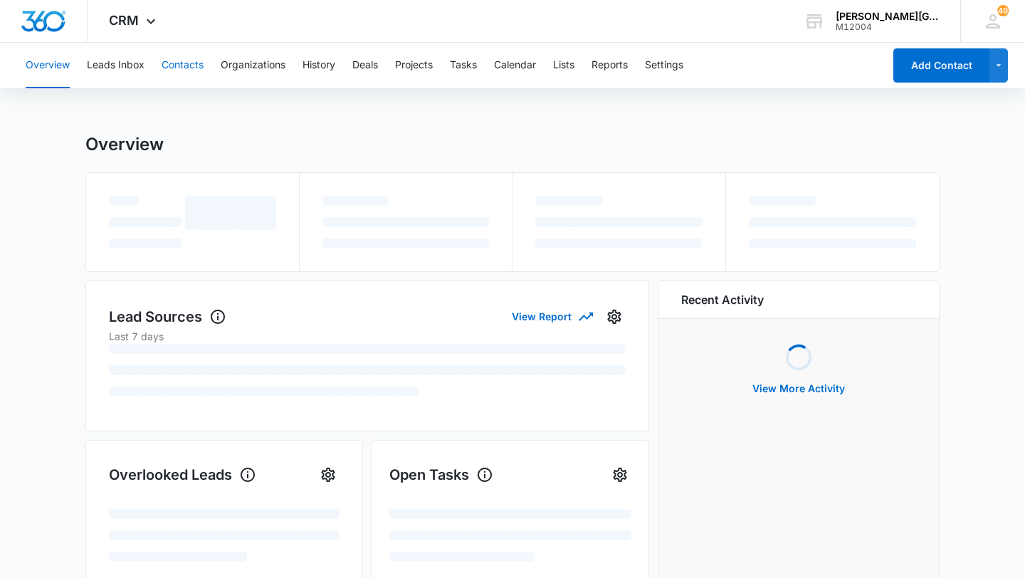
click at [185, 69] on button "Contacts" at bounding box center [183, 66] width 42 height 46
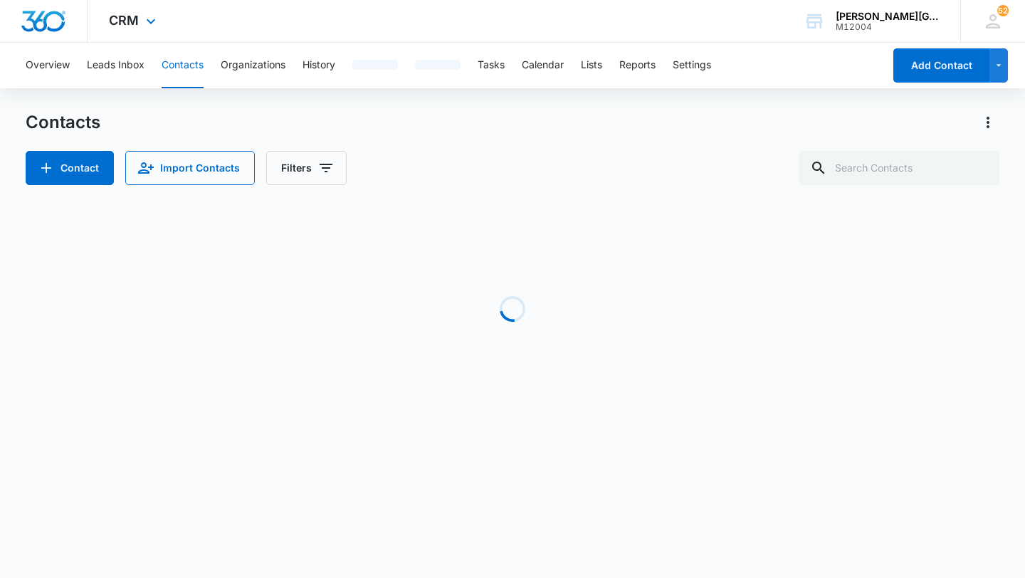
click at [125, 8] on div "CRM Apps Reputation Websites Forms CRM Email Social Shop Payments POS Content A…" at bounding box center [134, 21] width 93 height 42
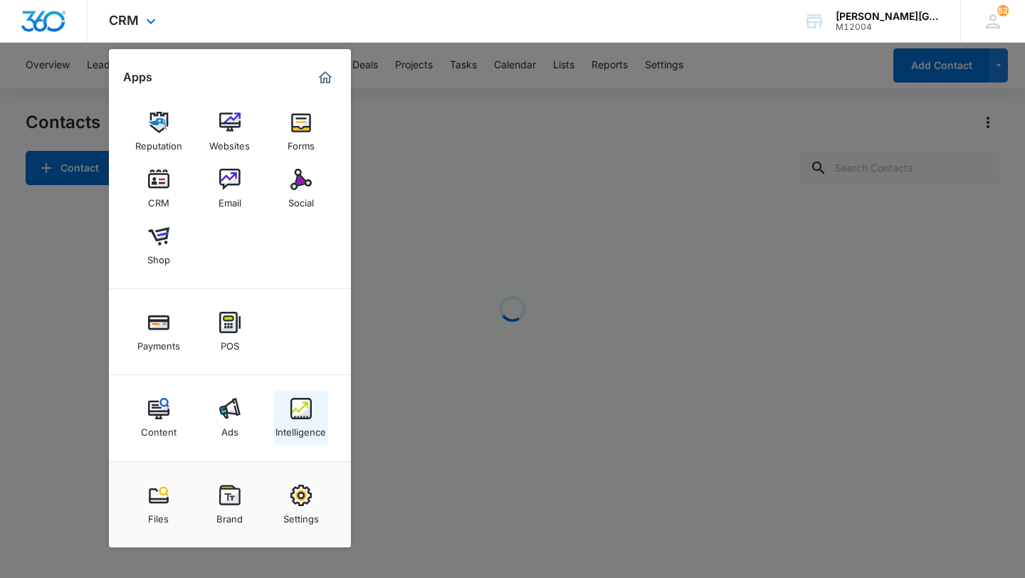
click at [306, 398] on img at bounding box center [300, 408] width 21 height 21
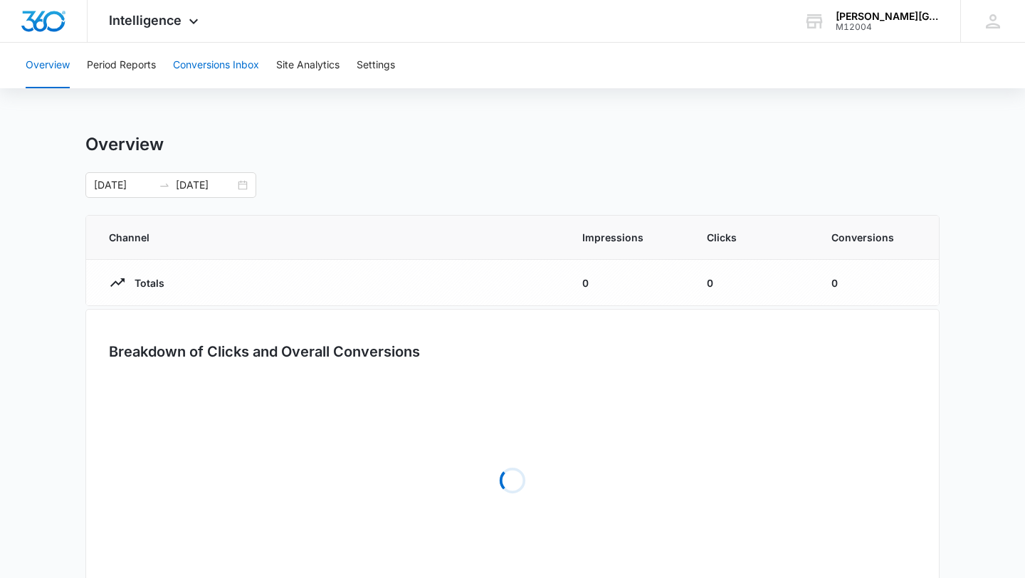
click at [204, 79] on button "Conversions Inbox" at bounding box center [216, 66] width 86 height 46
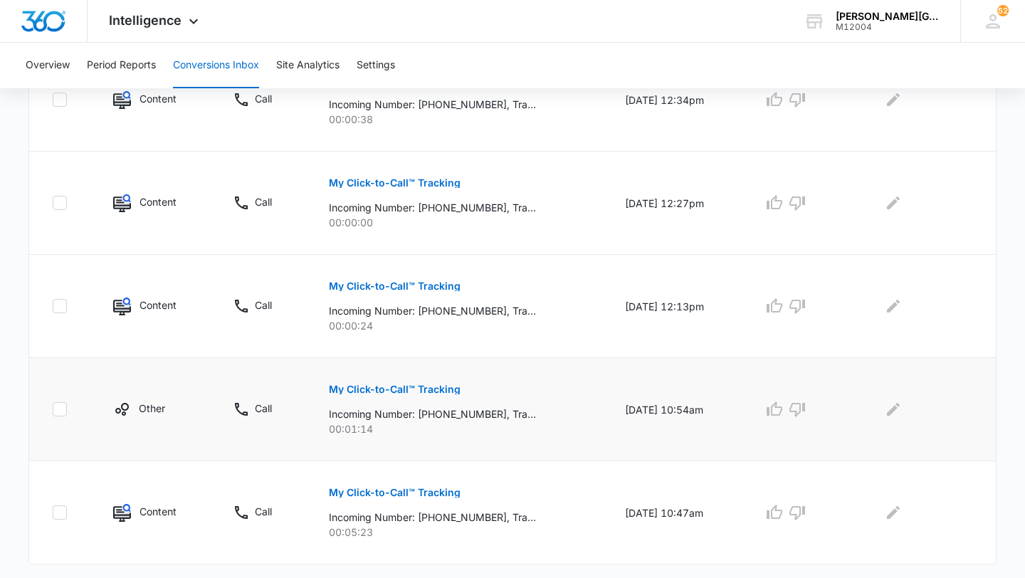
scroll to position [922, 0]
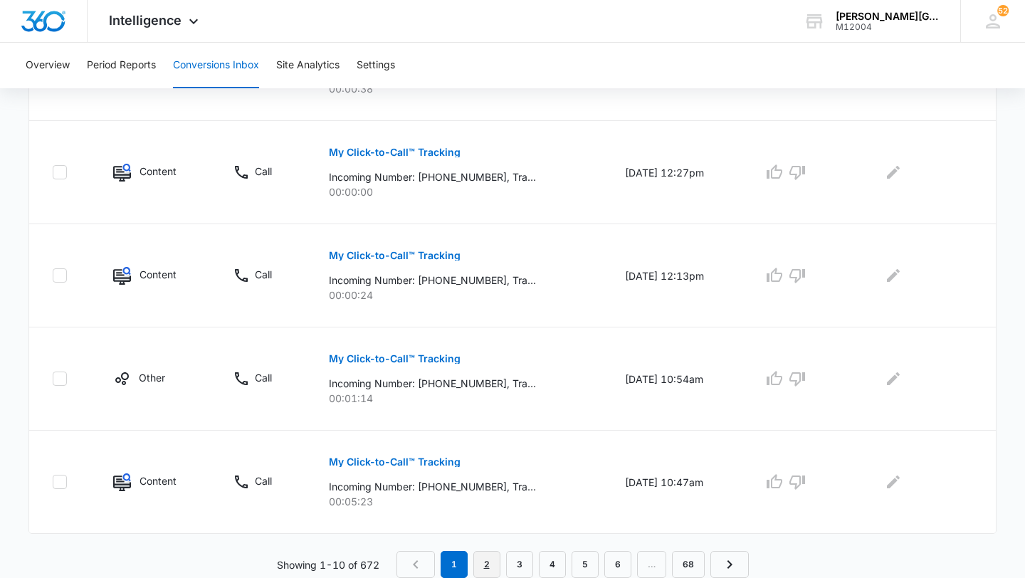
click at [480, 564] on link "2" at bounding box center [486, 564] width 27 height 27
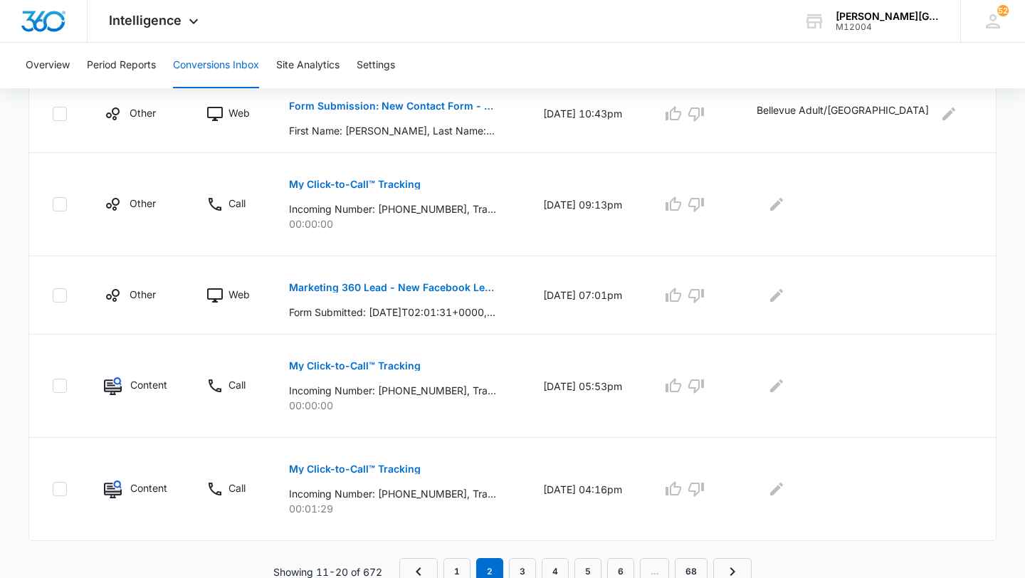
scroll to position [847, 0]
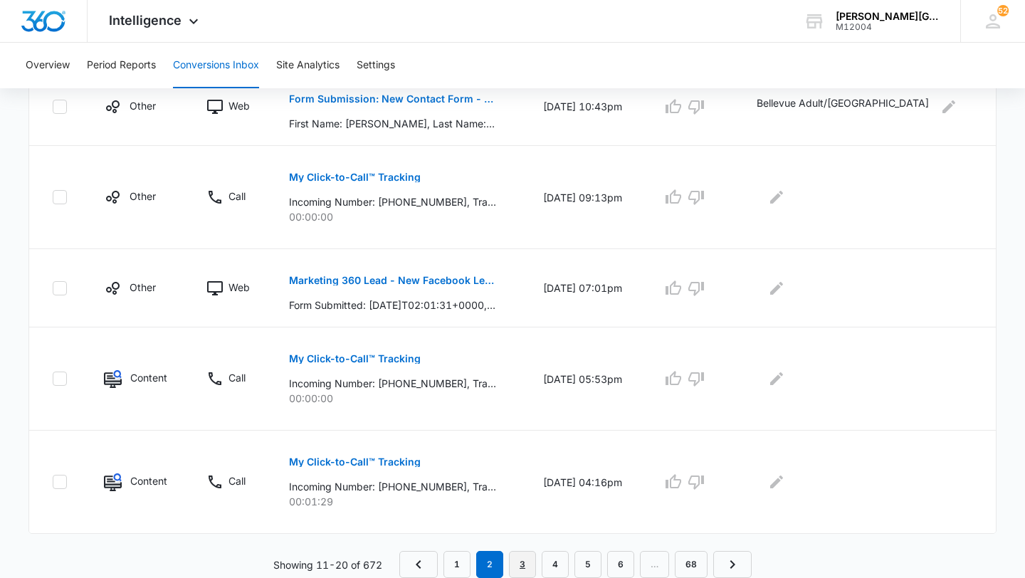
click at [521, 563] on link "3" at bounding box center [522, 564] width 27 height 27
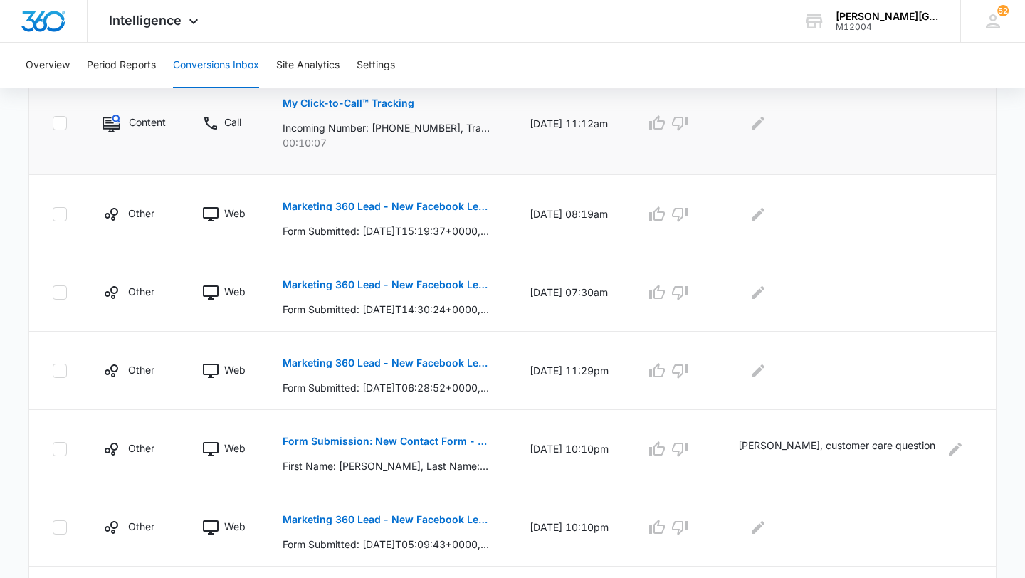
scroll to position [747, 0]
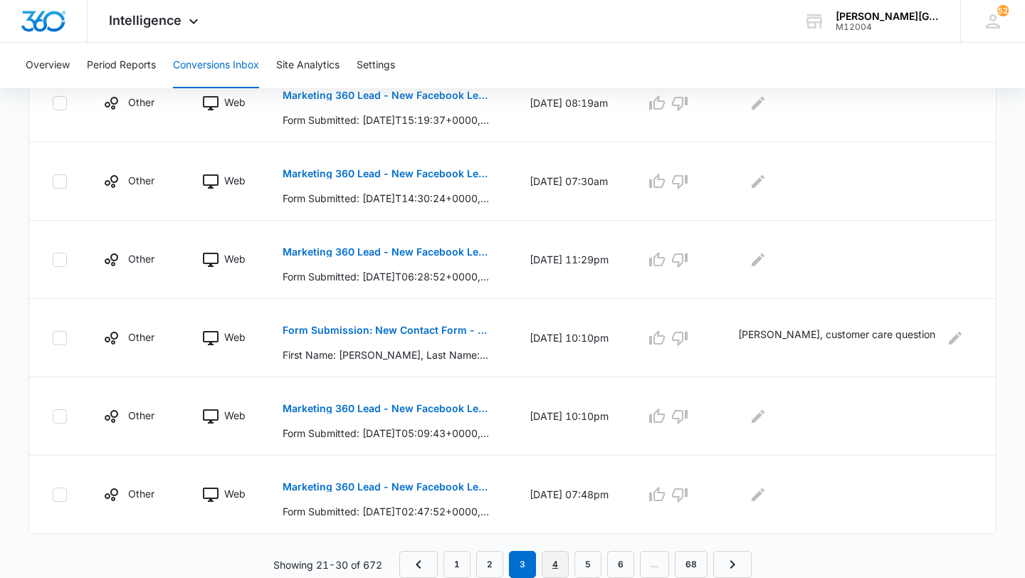
click at [552, 570] on link "4" at bounding box center [555, 564] width 27 height 27
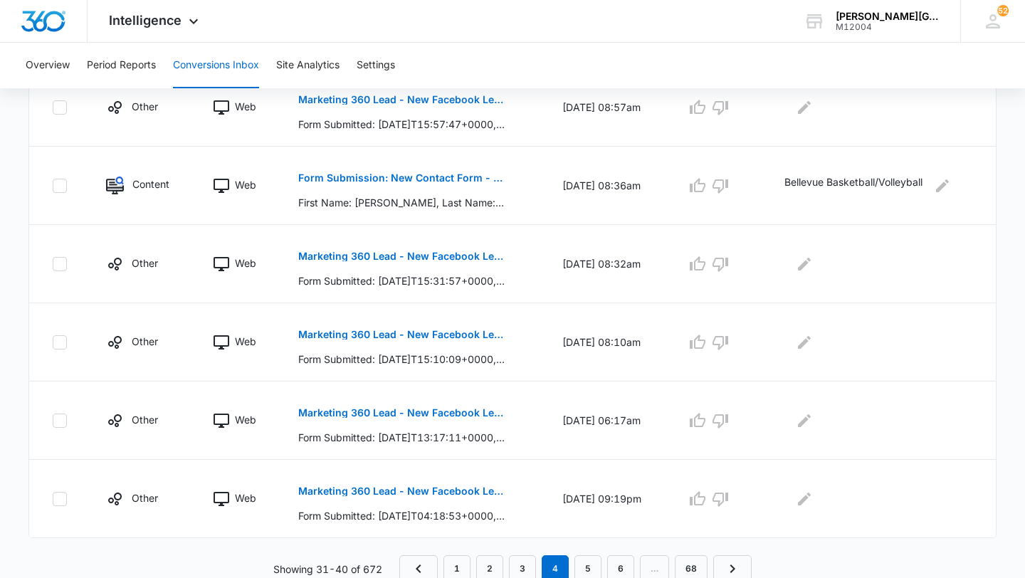
scroll to position [723, 0]
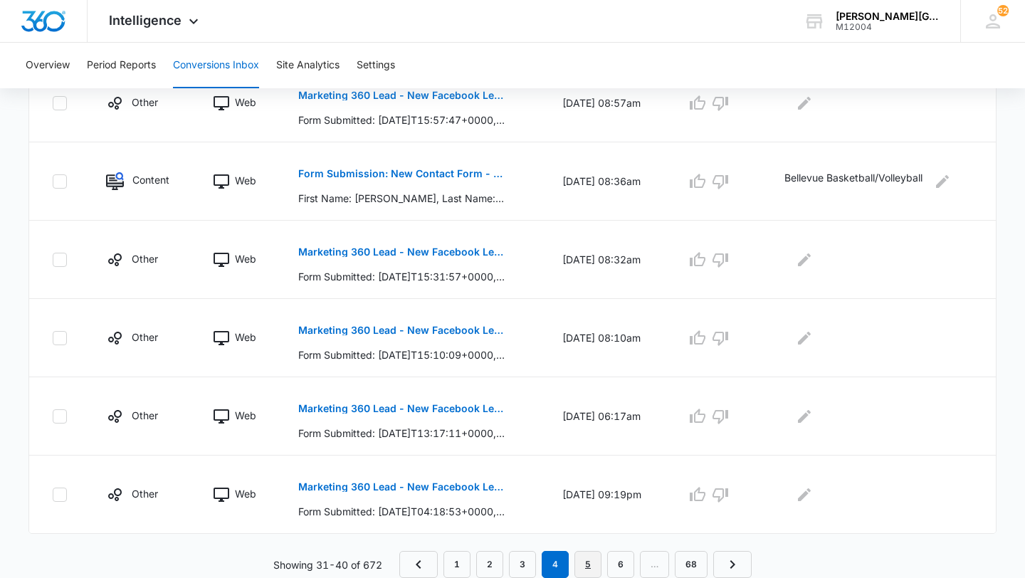
click at [584, 563] on link "5" at bounding box center [587, 564] width 27 height 27
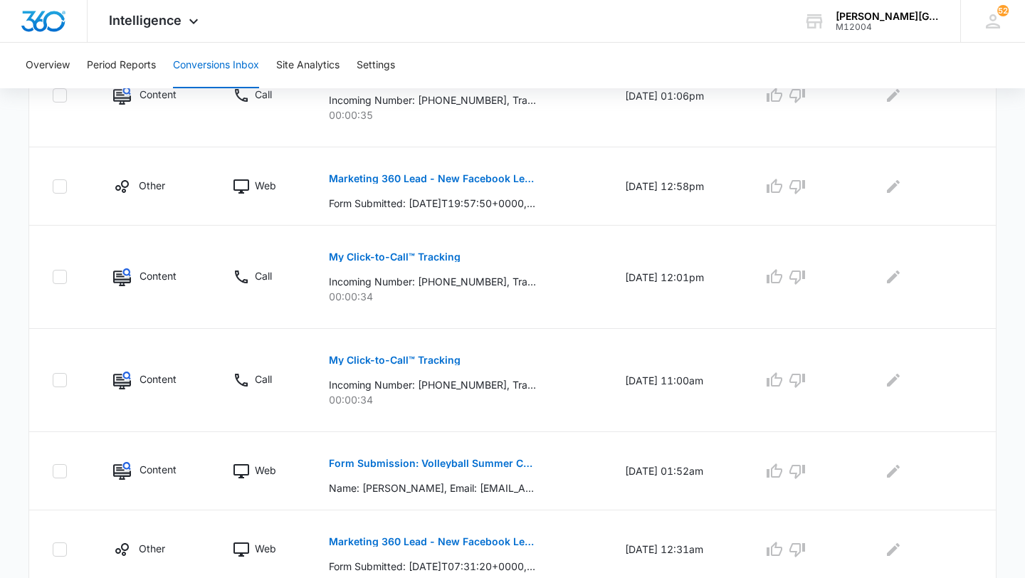
scroll to position [797, 0]
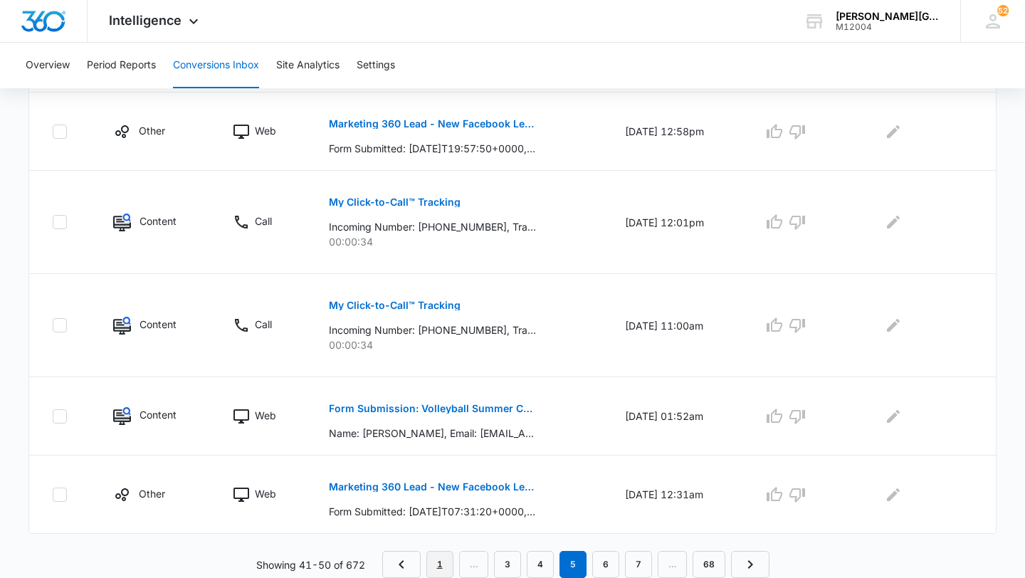
click at [437, 564] on link "1" at bounding box center [439, 564] width 27 height 27
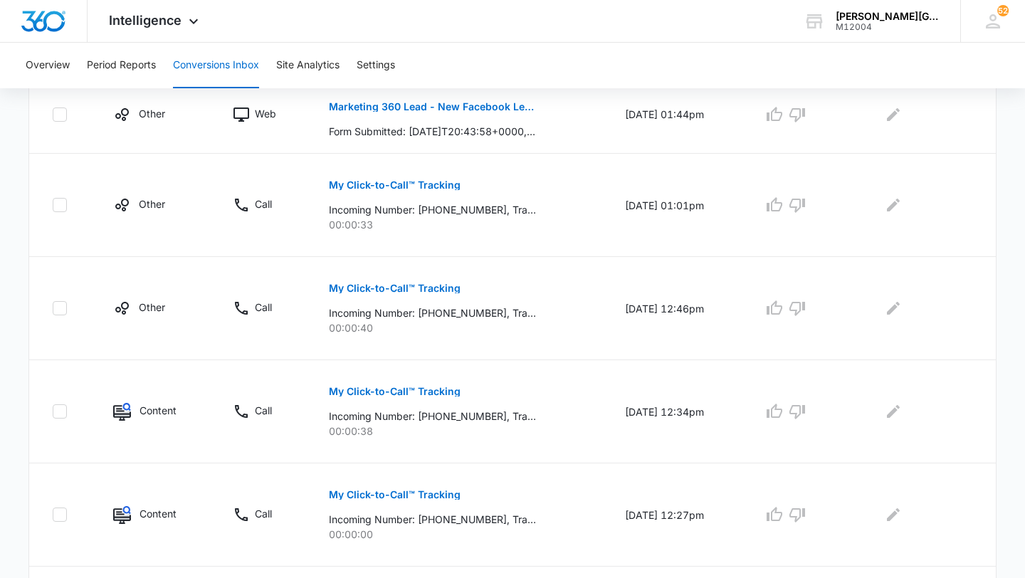
scroll to position [922, 0]
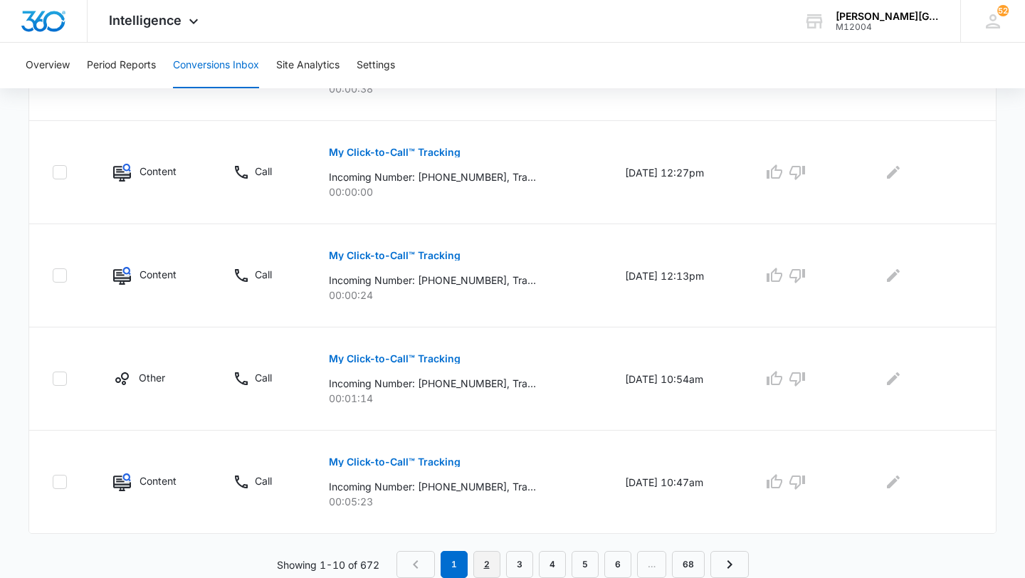
click at [480, 563] on link "2" at bounding box center [486, 564] width 27 height 27
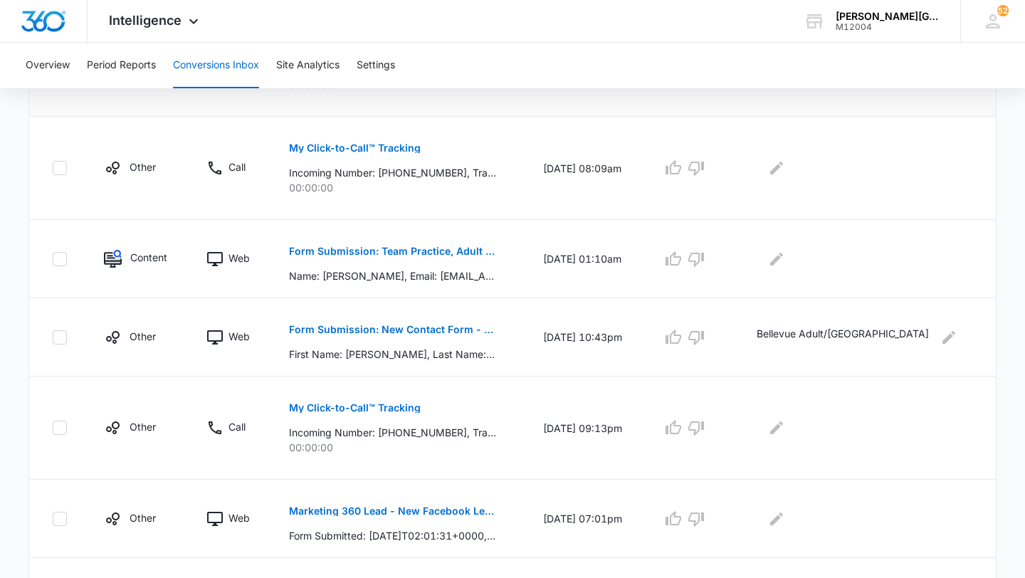
scroll to position [847, 0]
